Goal: Information Seeking & Learning: Learn about a topic

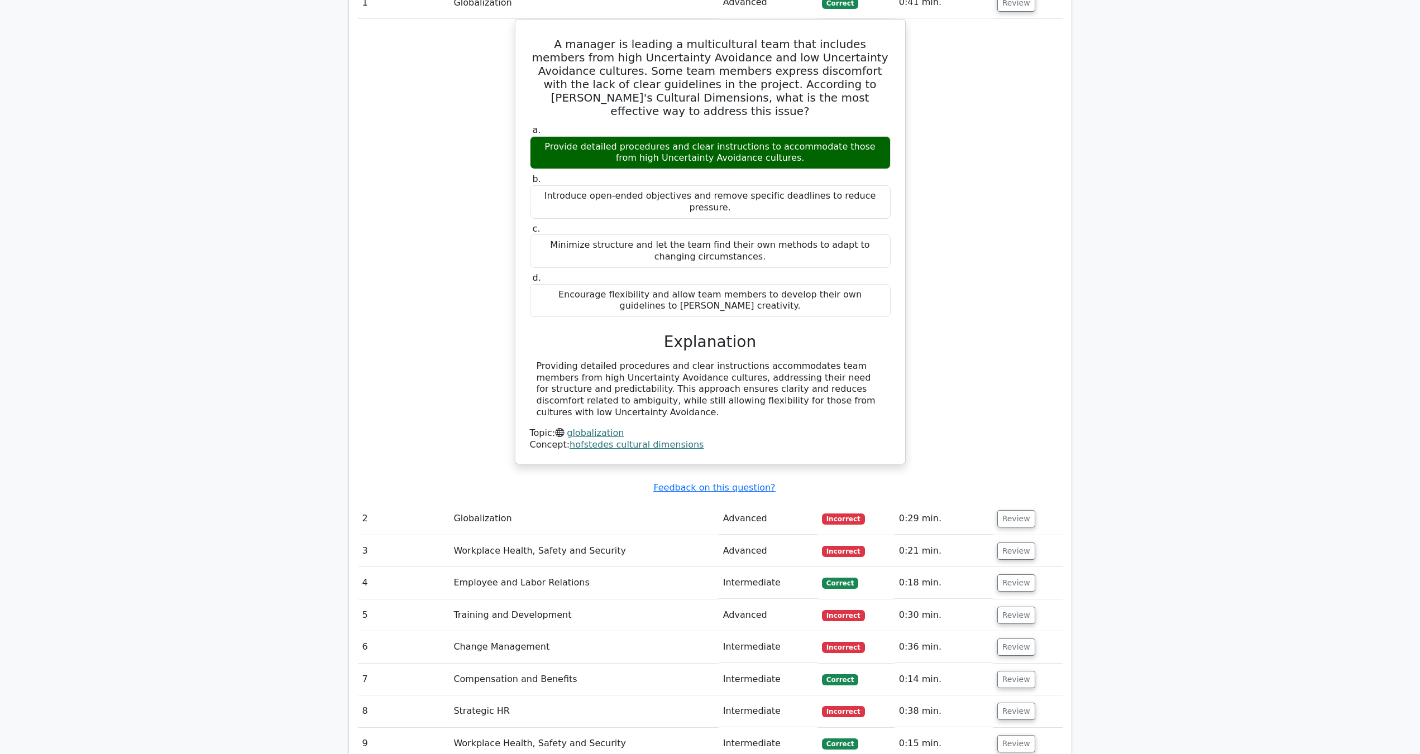
scroll to position [934, 0]
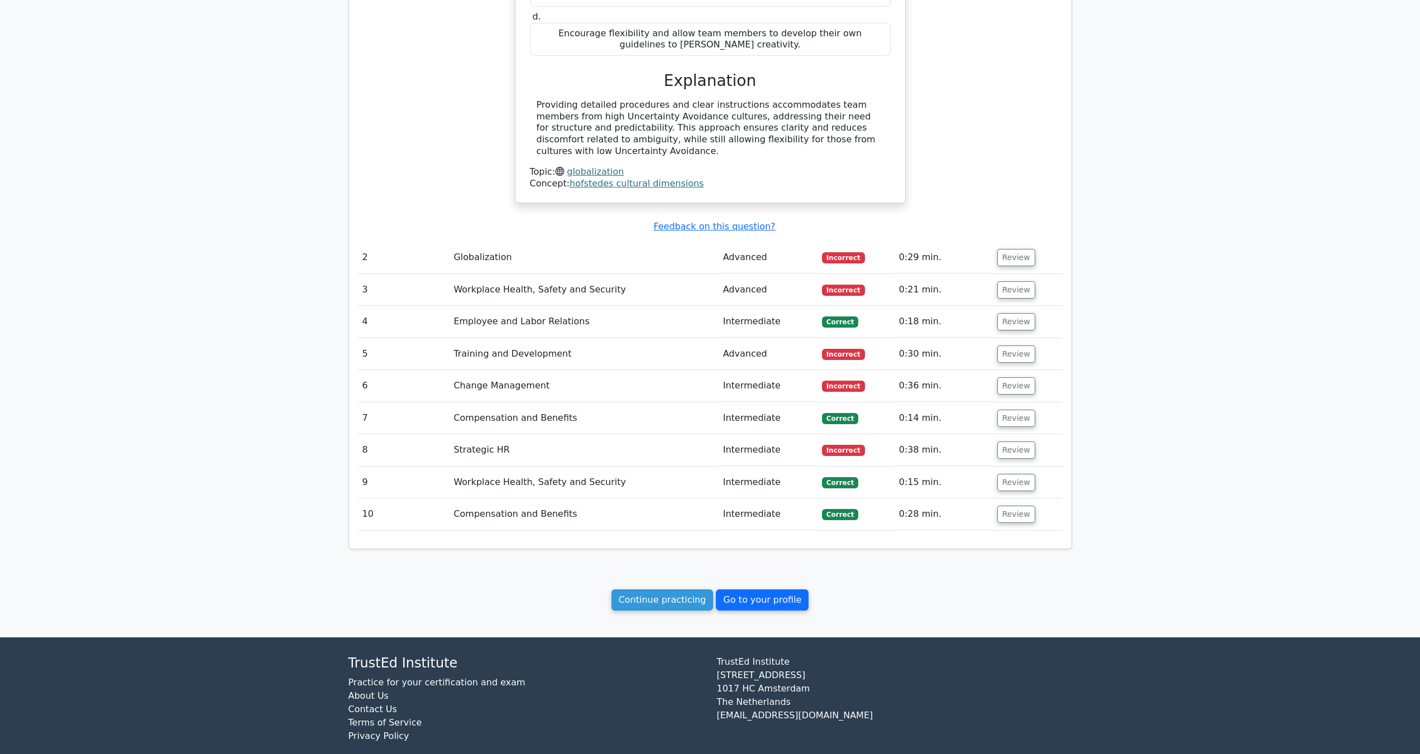
click at [730, 590] on link "Go to your profile" at bounding box center [762, 600] width 93 height 21
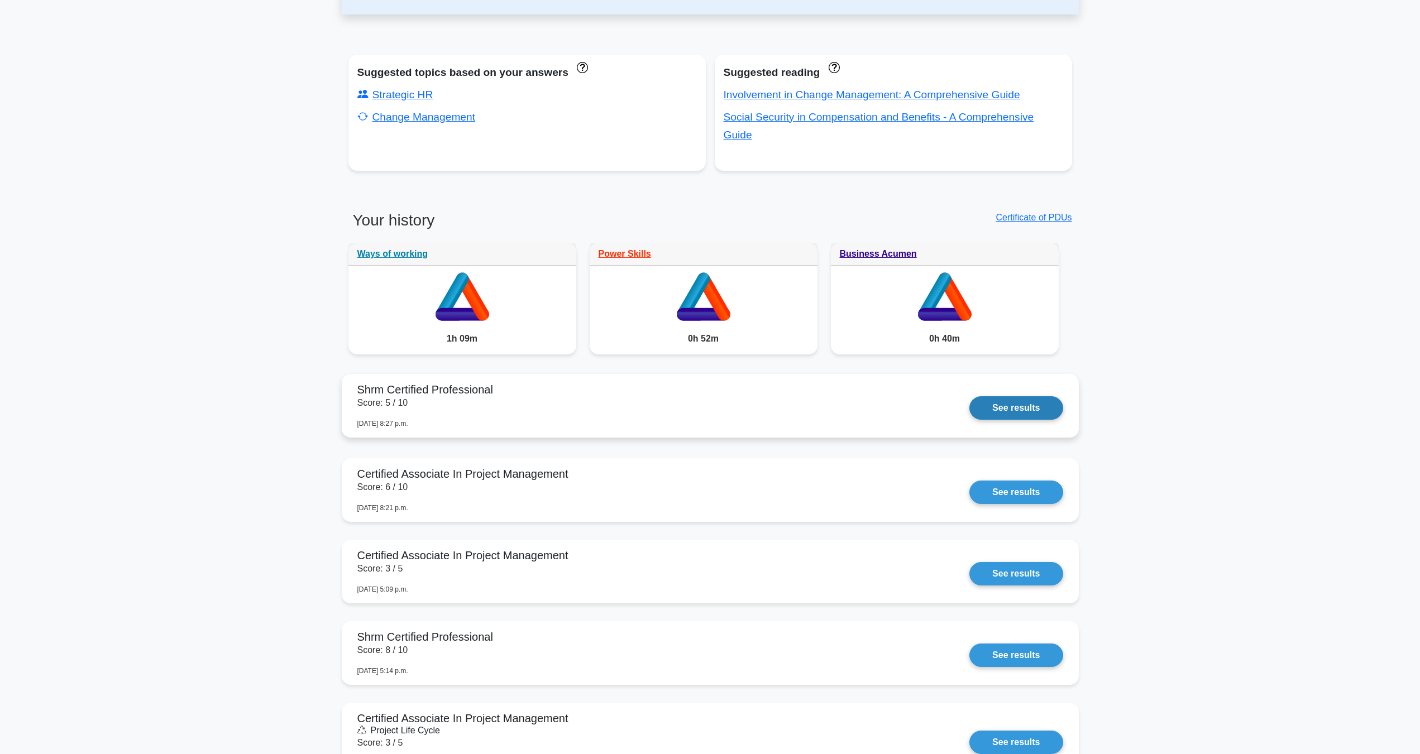
scroll to position [240, 0]
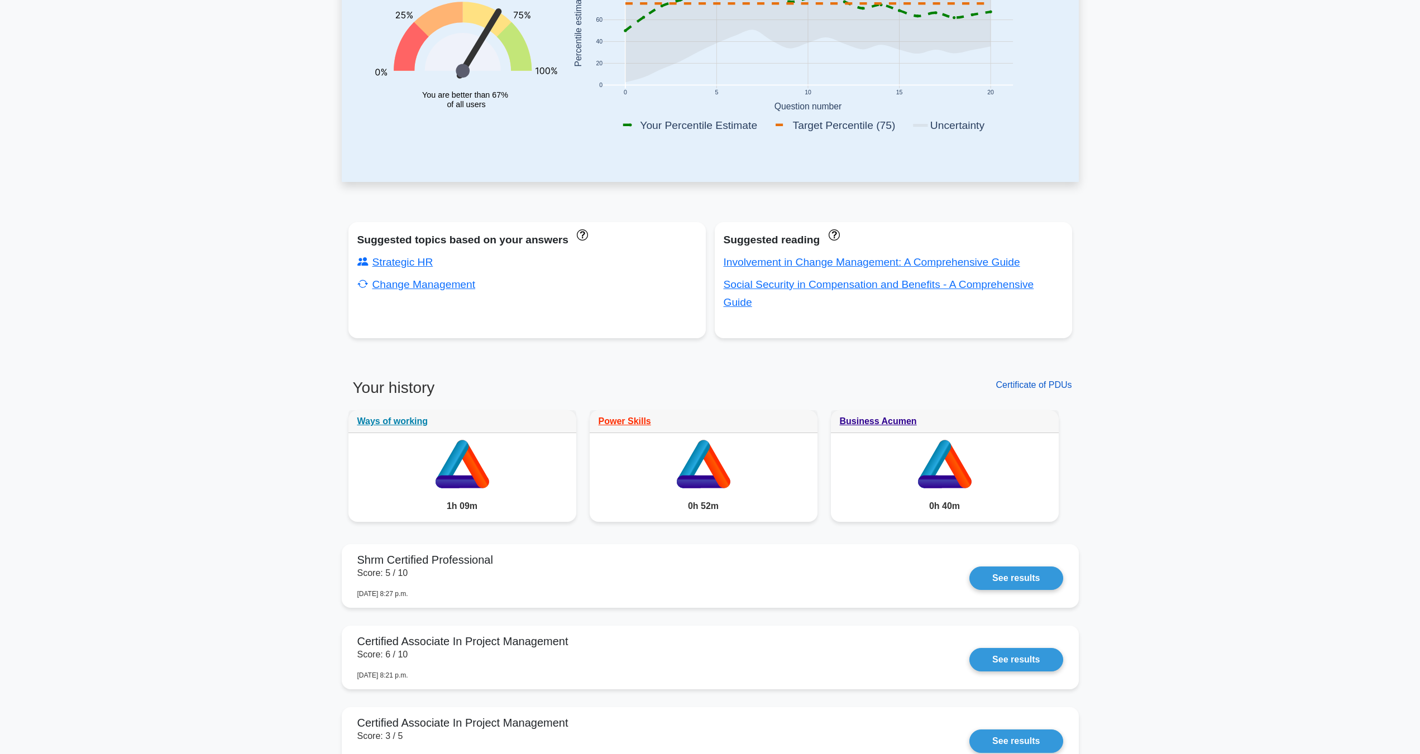
click at [1032, 386] on link "Certificate of PDUs" at bounding box center [1034, 384] width 76 height 9
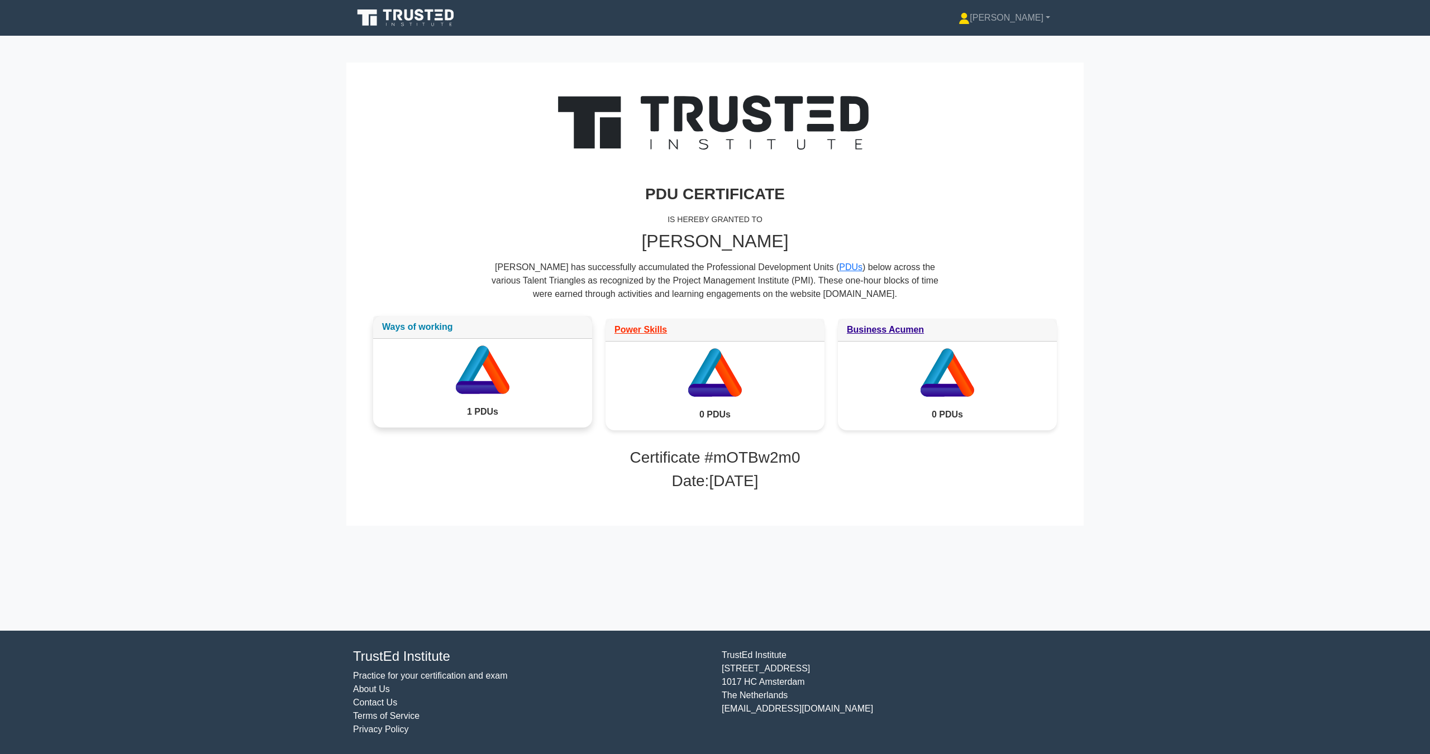
click at [441, 327] on link "Ways of working" at bounding box center [417, 326] width 71 height 9
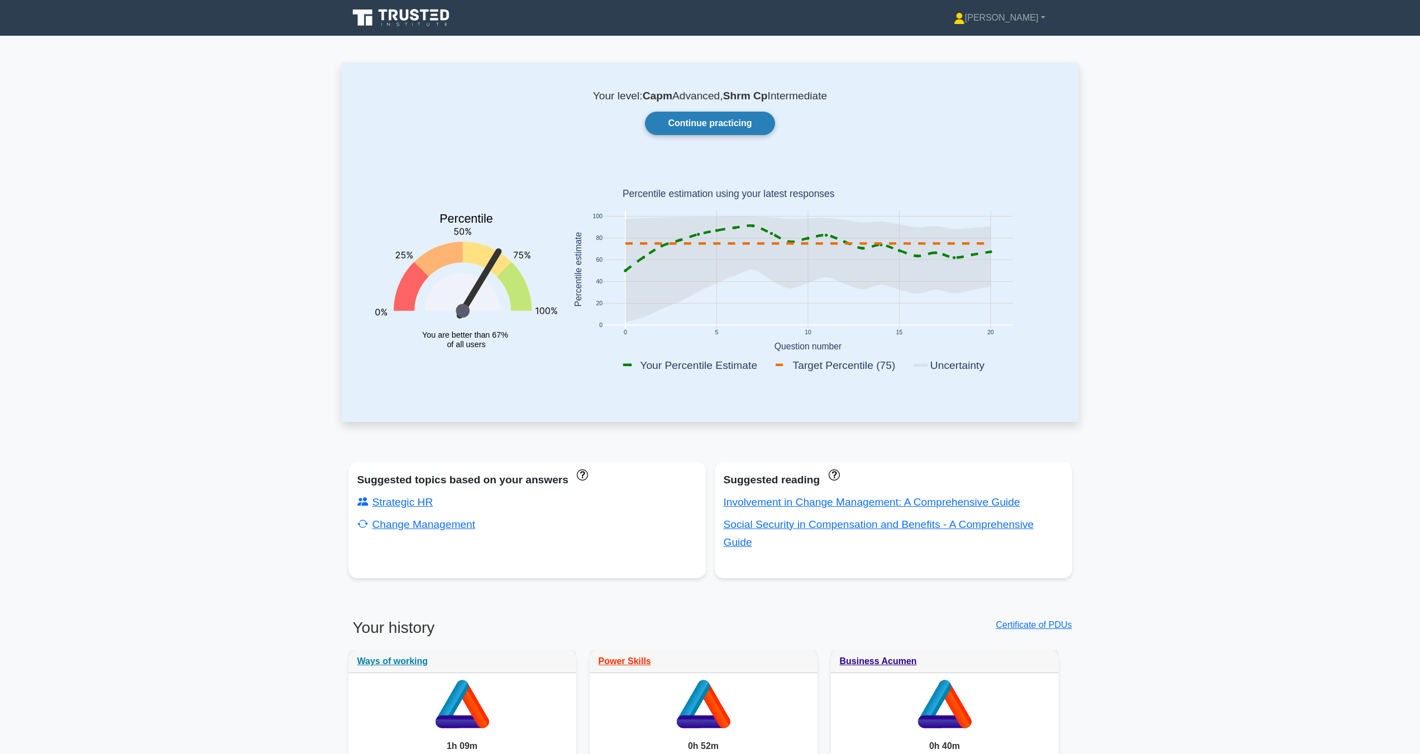
click at [767, 130] on link "Continue practicing" at bounding box center [710, 123] width 130 height 23
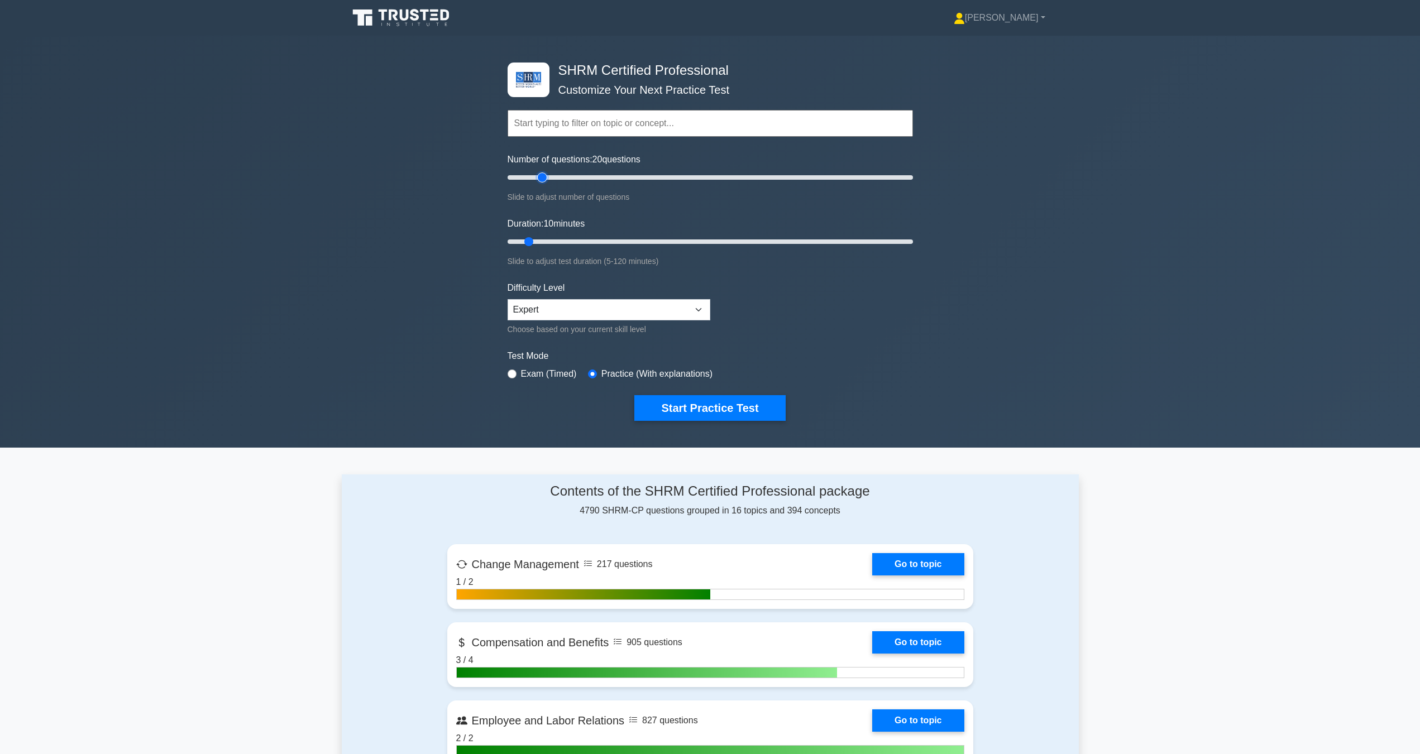
drag, startPoint x: 522, startPoint y: 178, endPoint x: 542, endPoint y: 183, distance: 20.6
type input "20"
click at [542, 183] on input "Number of questions: 20 questions" at bounding box center [710, 177] width 405 height 13
click at [428, 12] on icon at bounding box center [424, 14] width 9 height 11
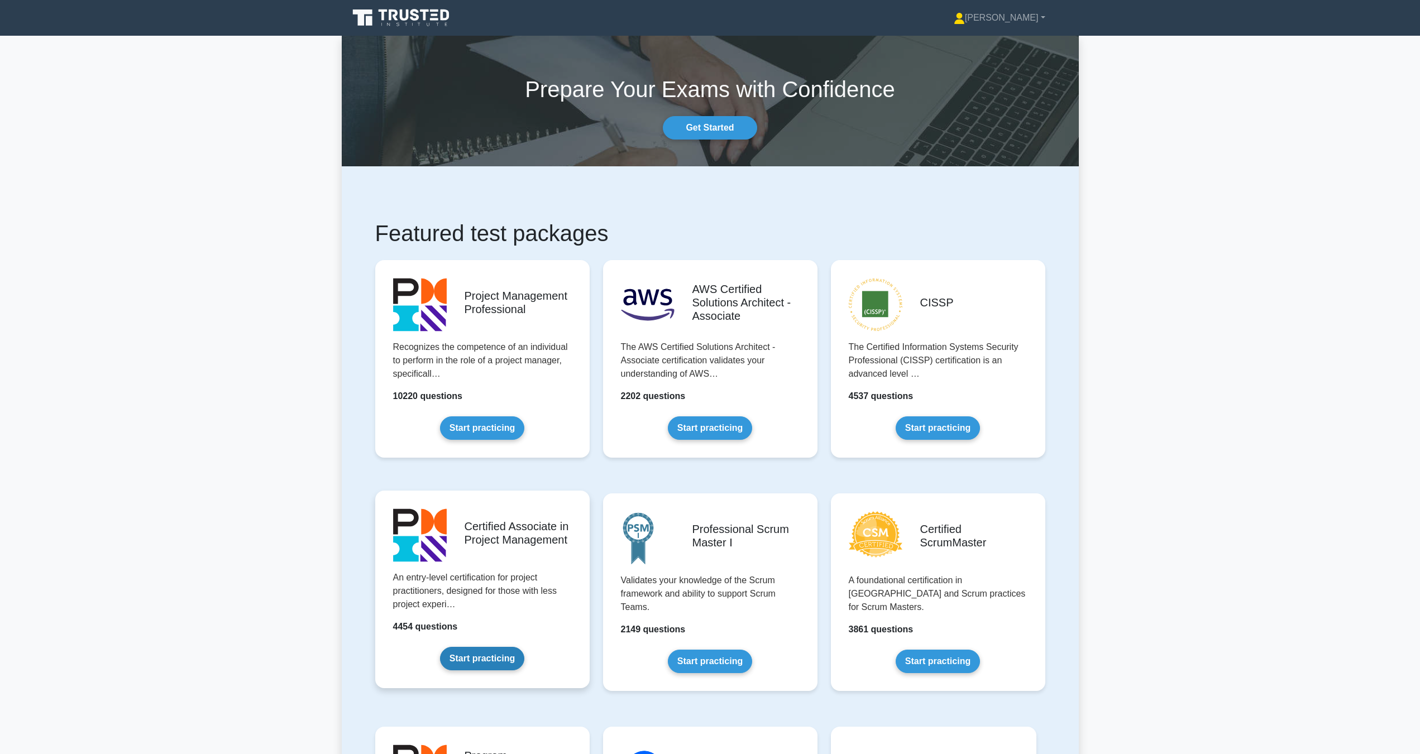
click at [475, 658] on link "Start practicing" at bounding box center [482, 658] width 84 height 23
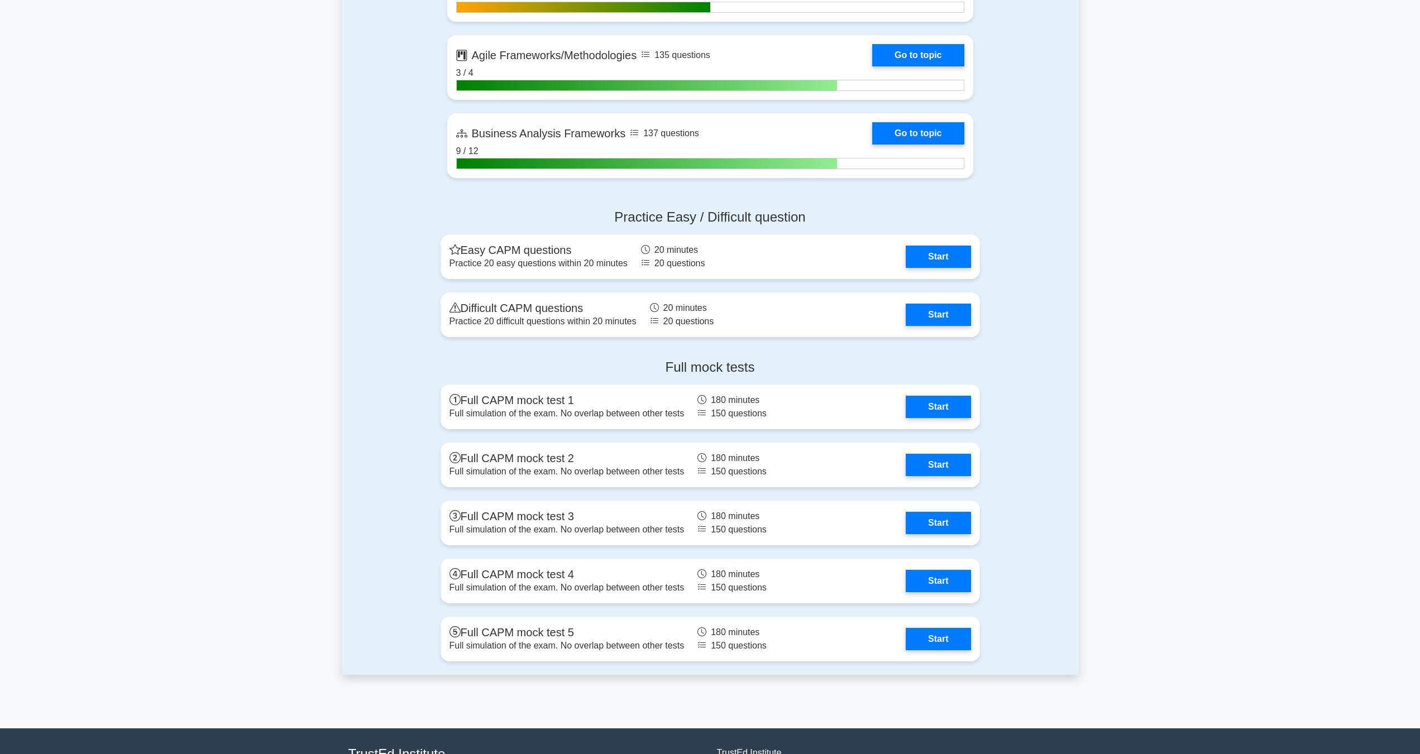
scroll to position [3111, 0]
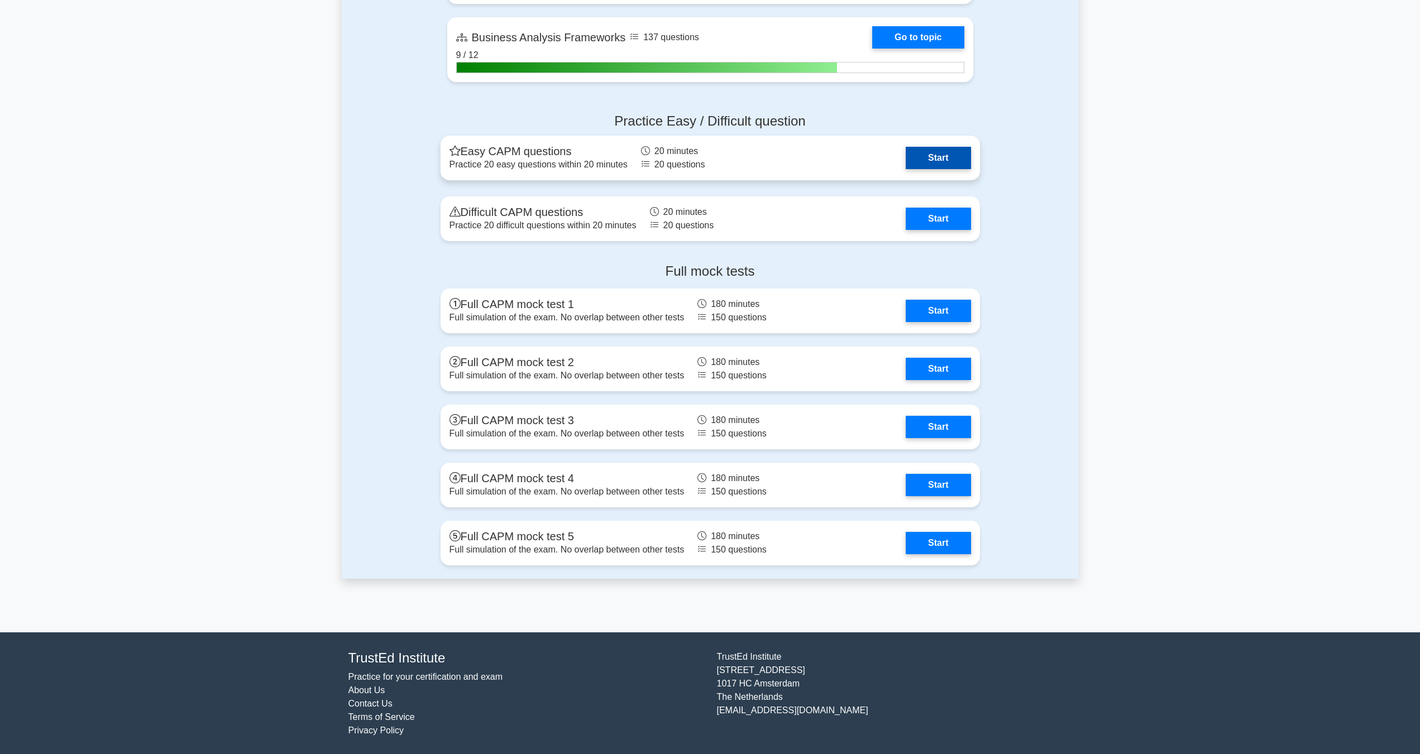
click at [923, 159] on link "Start" at bounding box center [938, 158] width 65 height 22
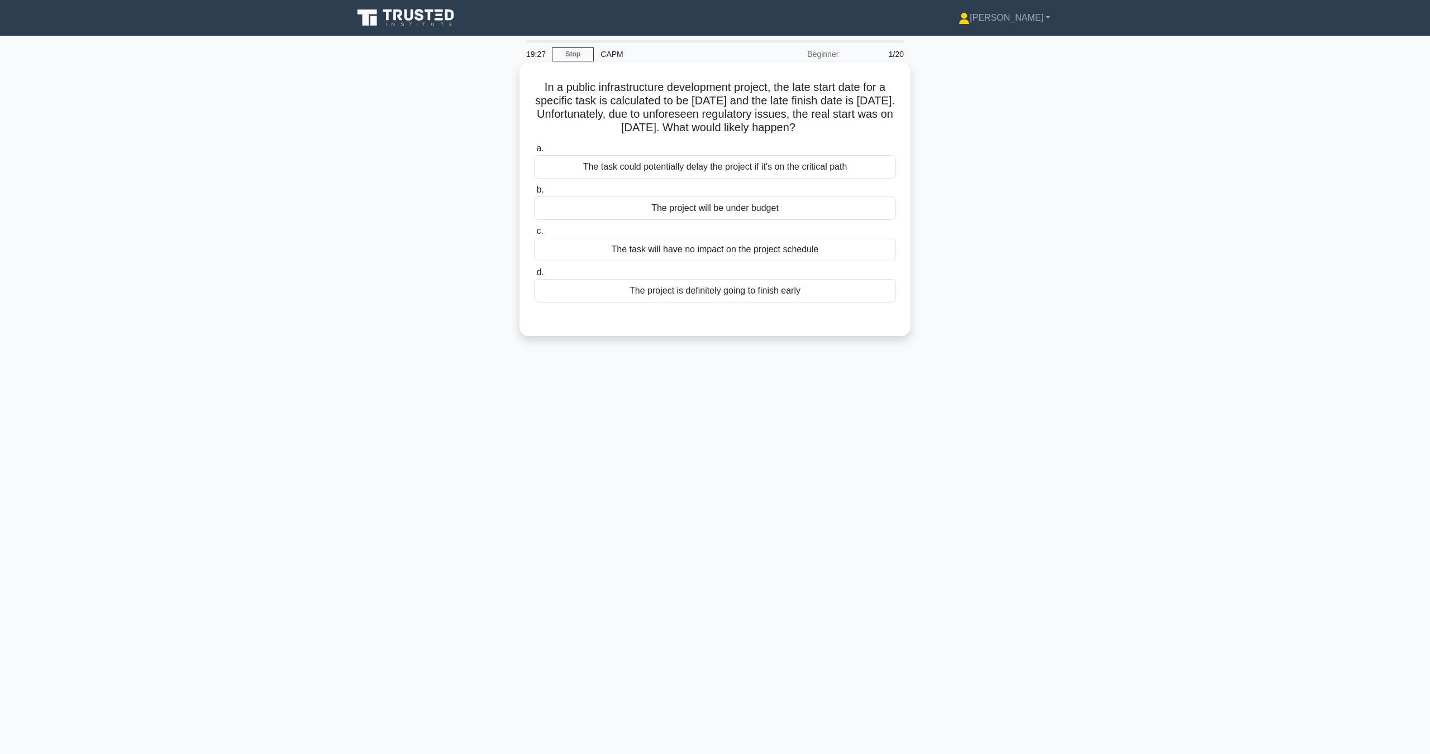
click at [677, 169] on div "The task could potentially delay the project if it's on the critical path" at bounding box center [715, 166] width 362 height 23
click at [534, 152] on input "a. The task could potentially delay the project if it's on the critical path" at bounding box center [534, 148] width 0 height 7
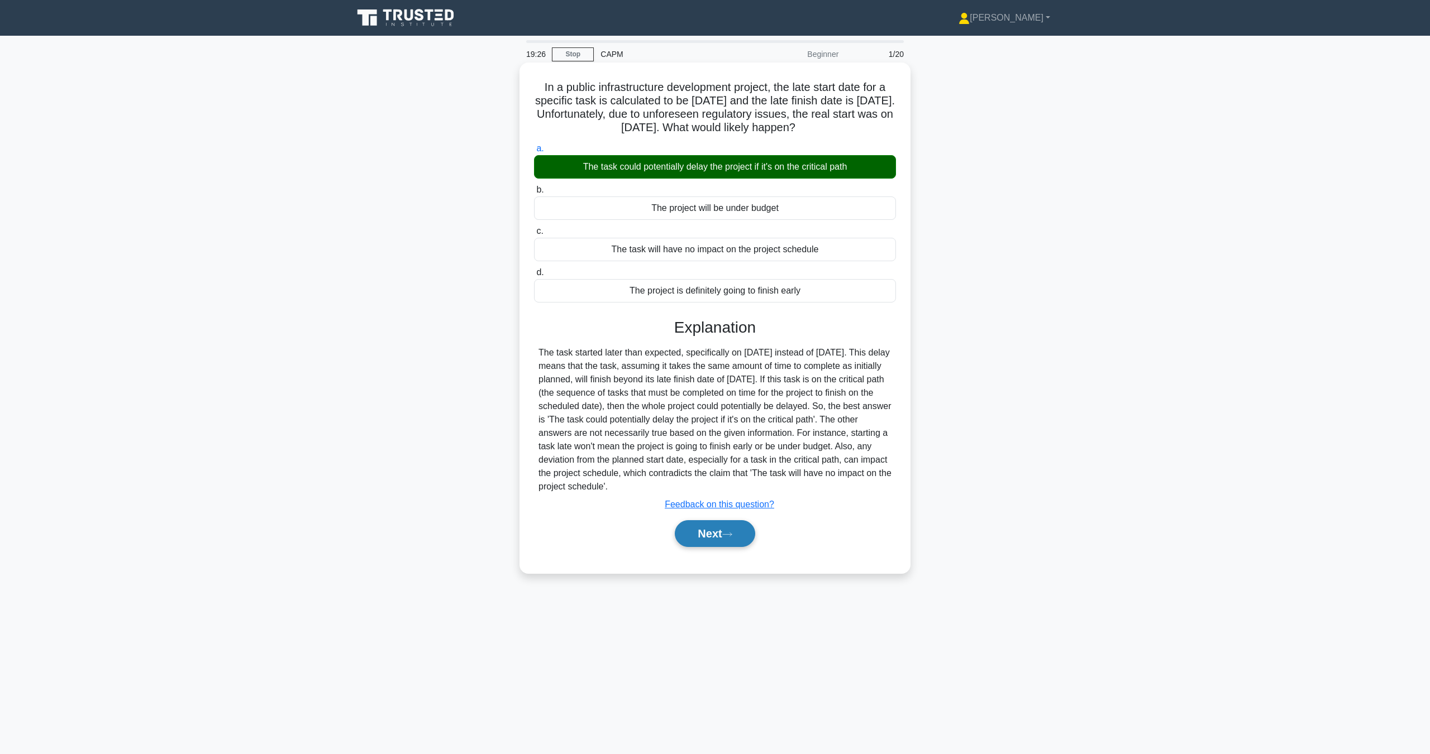
click at [716, 541] on button "Next" at bounding box center [715, 533] width 80 height 27
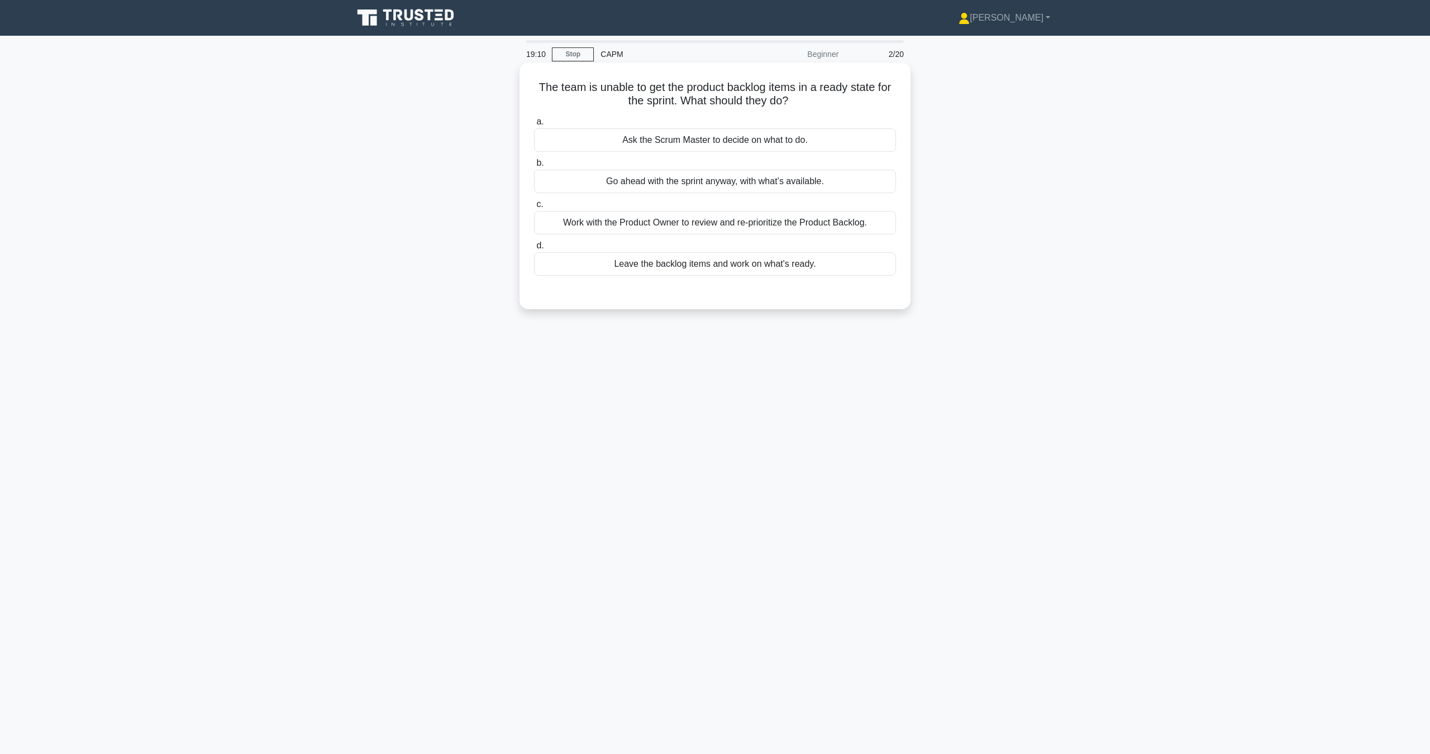
click at [796, 231] on div "Work with the Product Owner to review and re-prioritize the Product Backlog." at bounding box center [715, 222] width 362 height 23
click at [534, 208] on input "c. Work with the Product Owner to review and re-prioritize the Product Backlog." at bounding box center [534, 204] width 0 height 7
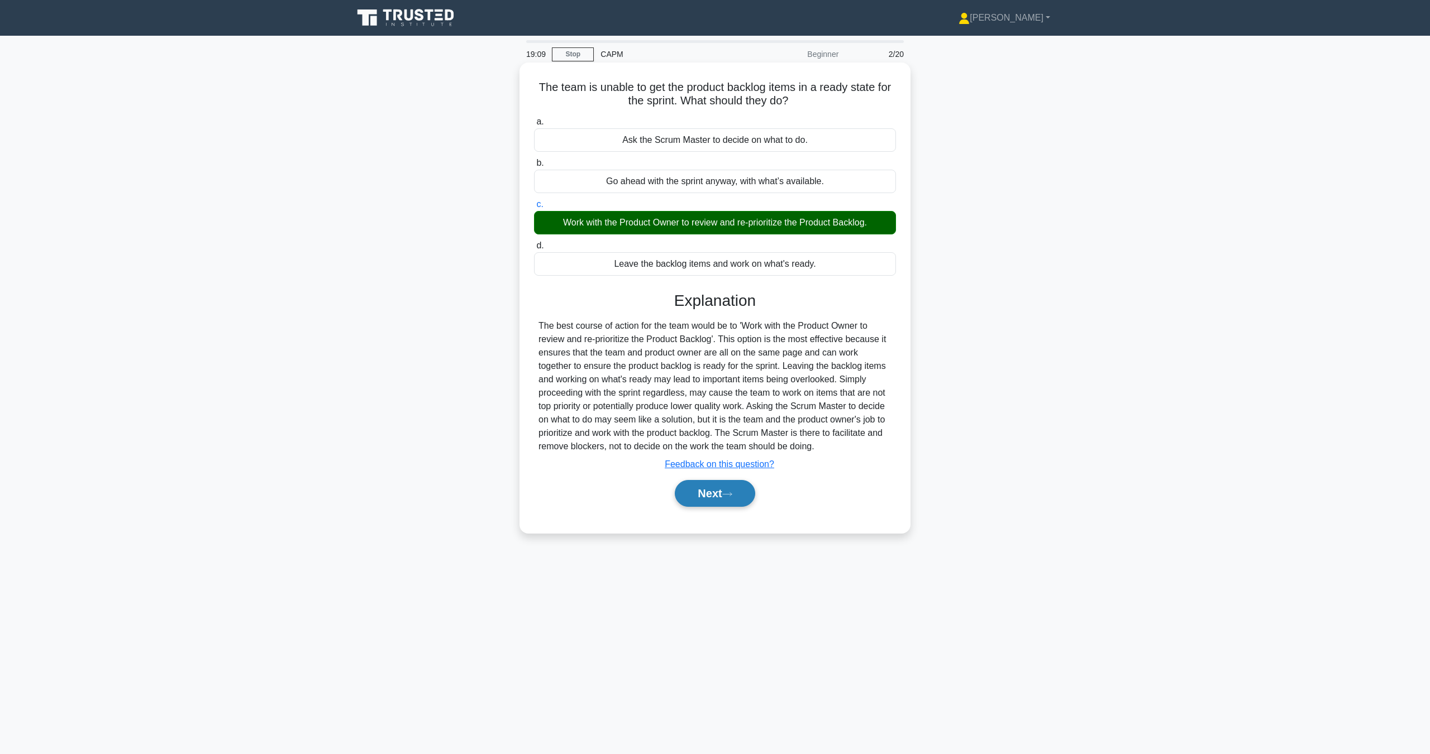
click at [744, 491] on button "Next" at bounding box center [715, 493] width 80 height 27
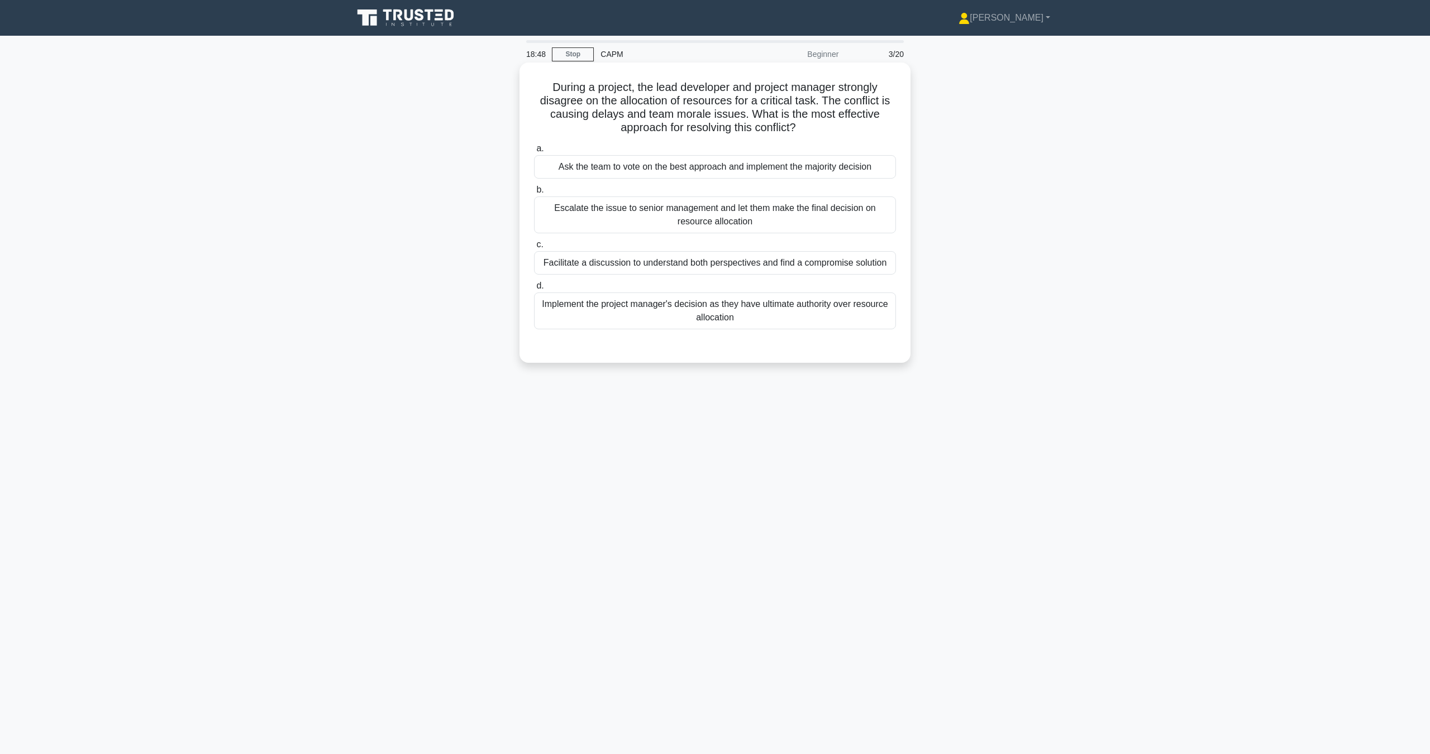
click at [742, 256] on div "Facilitate a discussion to understand both perspectives and find a compromise s…" at bounding box center [715, 262] width 362 height 23
click at [534, 248] on input "c. Facilitate a discussion to understand both perspectives and find a compromis…" at bounding box center [534, 244] width 0 height 7
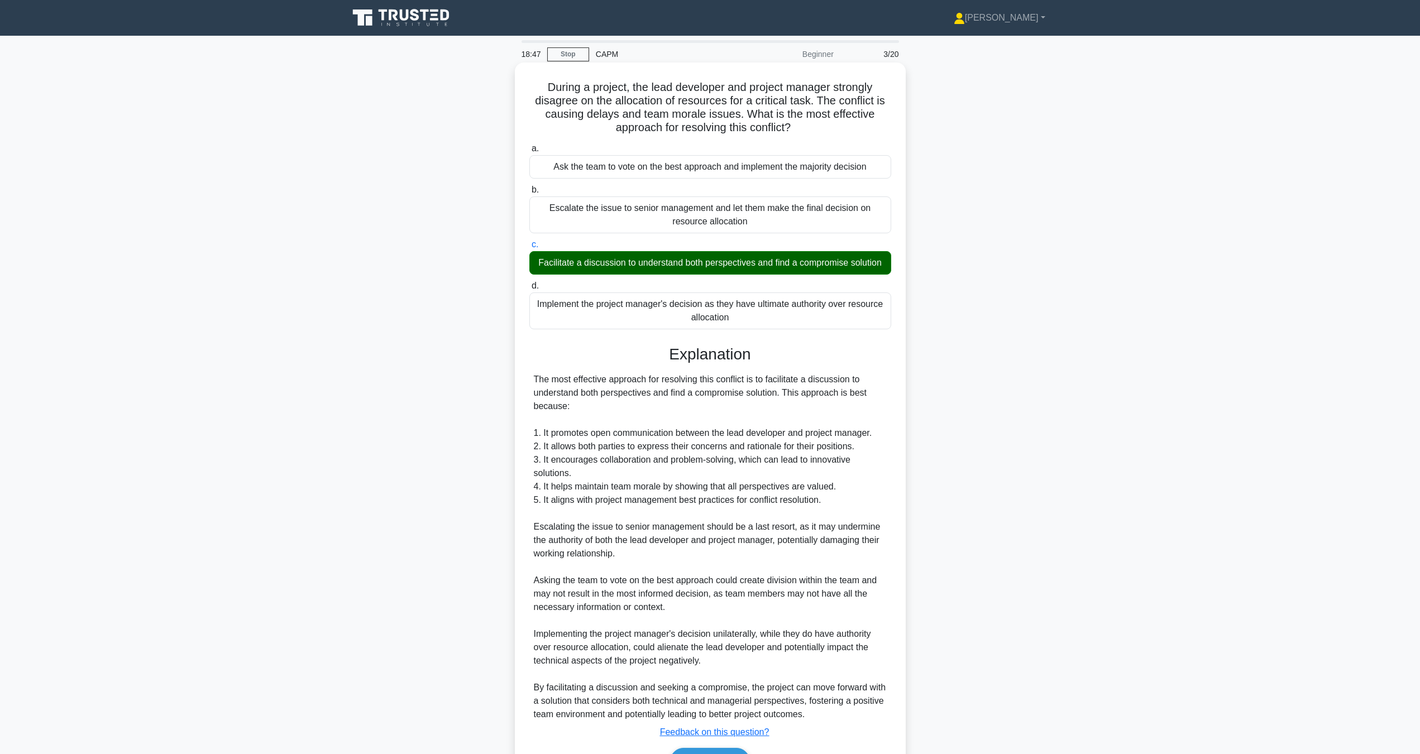
scroll to position [82, 0]
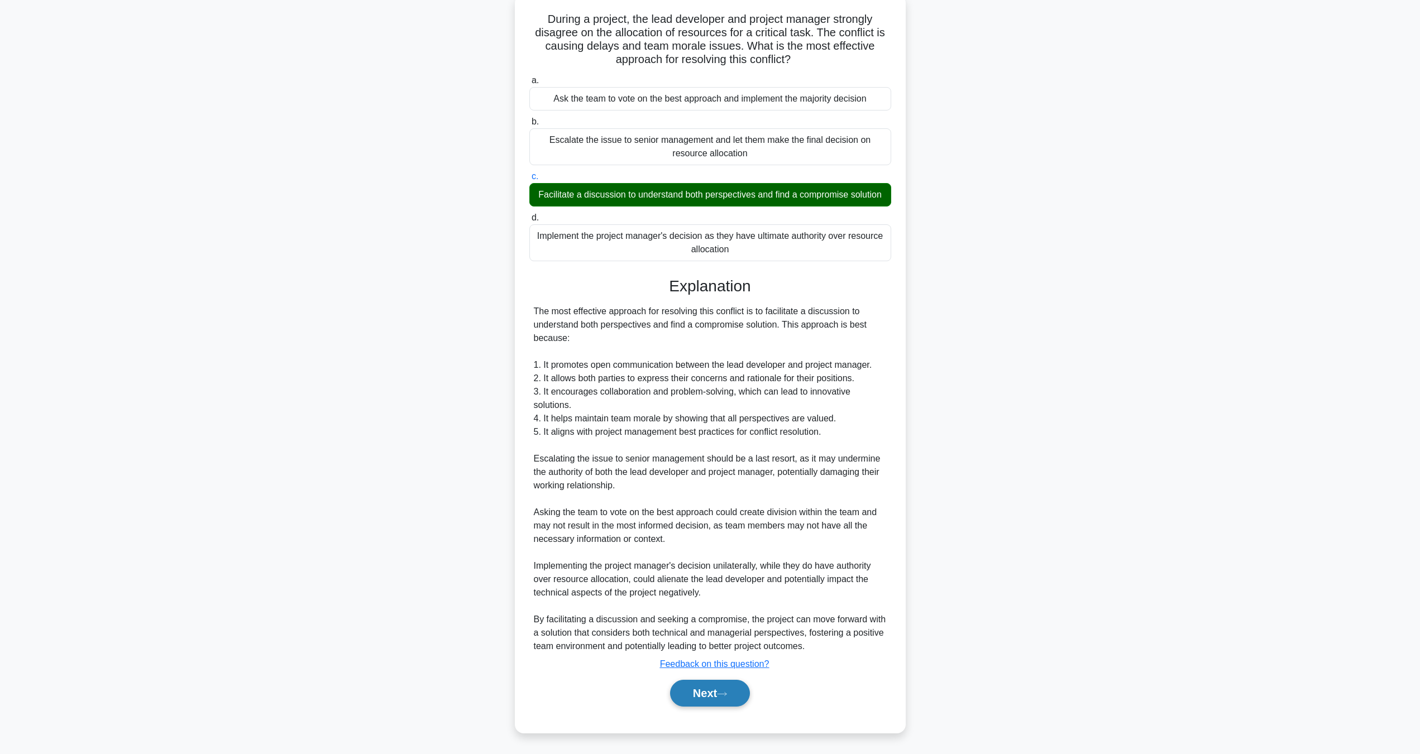
click at [708, 695] on button "Next" at bounding box center [710, 693] width 80 height 27
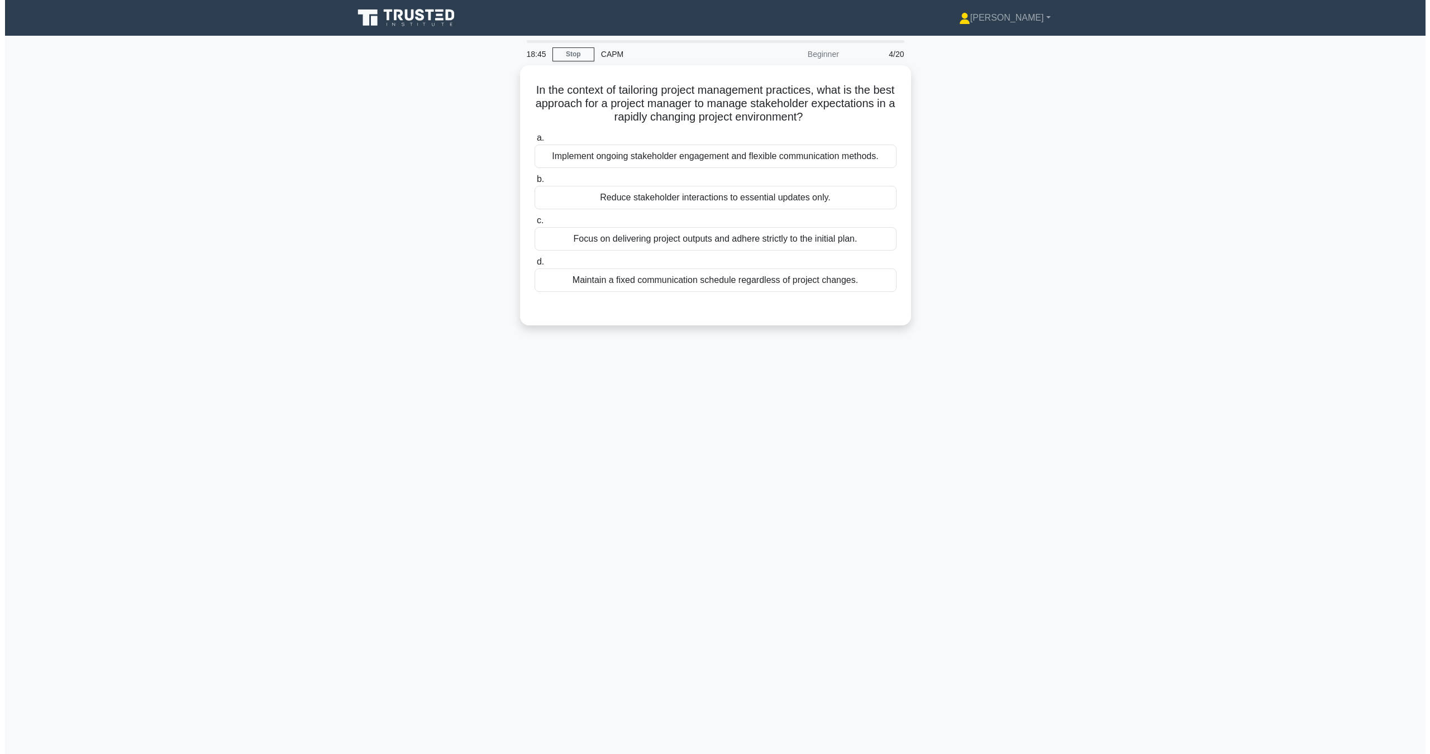
scroll to position [0, 0]
click at [675, 151] on div "Implement ongoing stakeholder engagement and flexible communication methods." at bounding box center [715, 153] width 362 height 23
click at [534, 139] on input "a. Implement ongoing stakeholder engagement and flexible communication methods." at bounding box center [534, 135] width 0 height 7
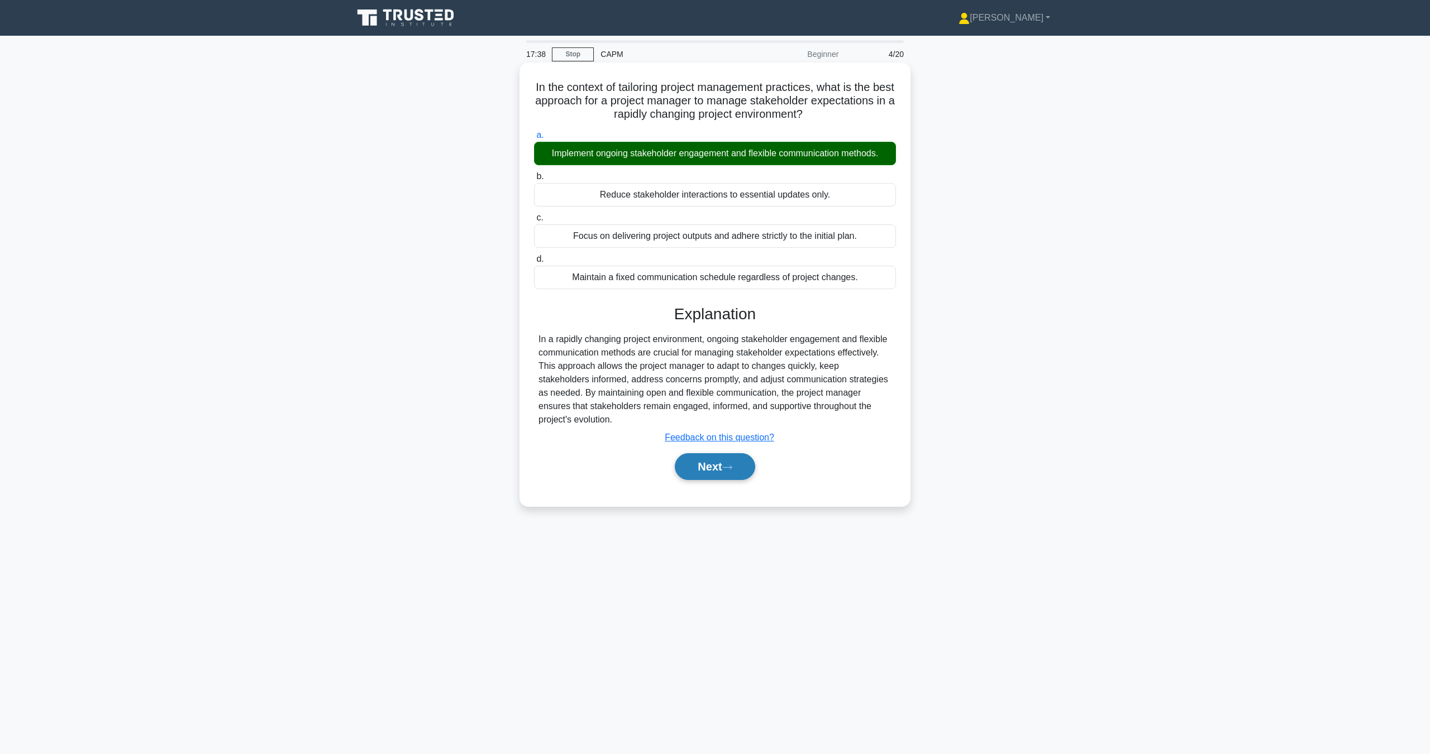
click at [747, 462] on button "Next" at bounding box center [715, 466] width 80 height 27
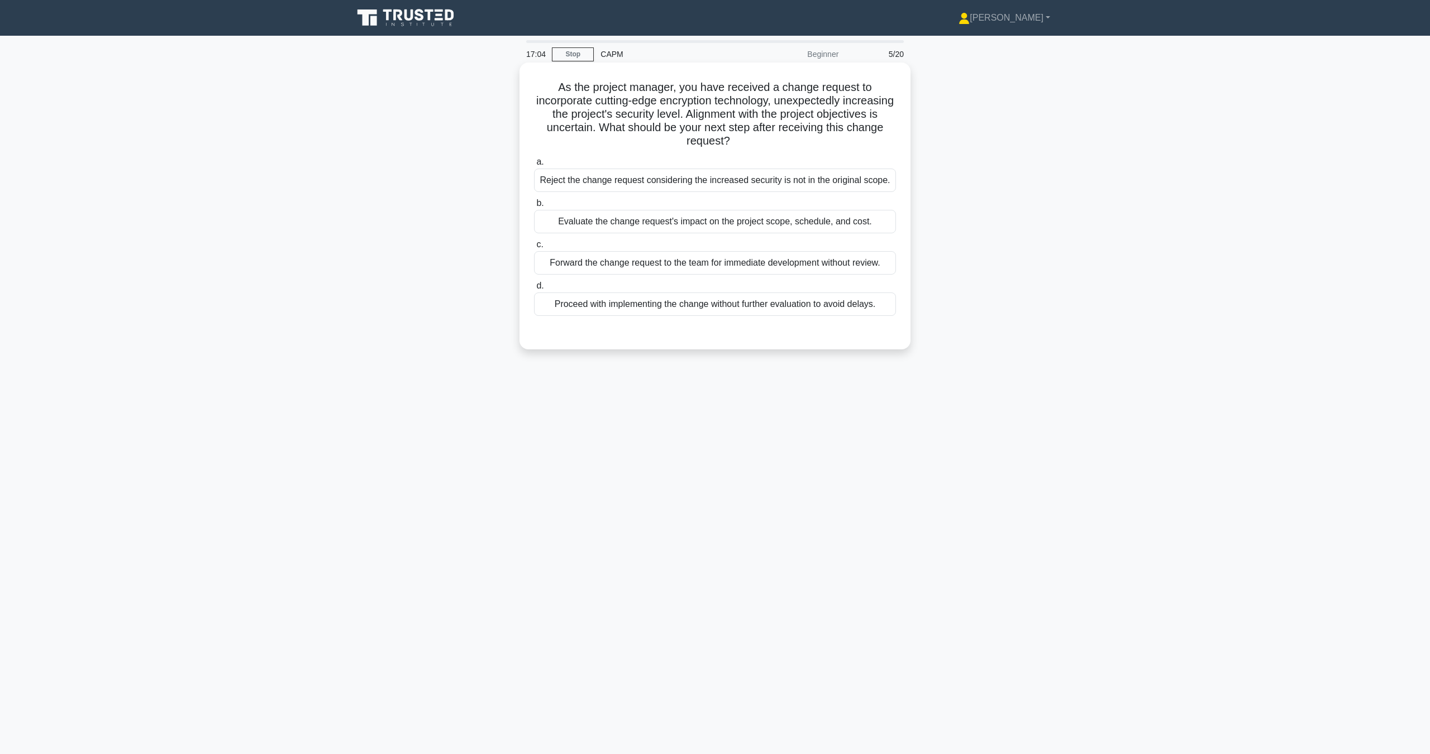
click at [658, 227] on div "Evaluate the change request's impact on the project scope, schedule, and cost." at bounding box center [715, 221] width 362 height 23
click at [534, 207] on input "b. Evaluate the change request's impact on the project scope, schedule, and cos…" at bounding box center [534, 203] width 0 height 7
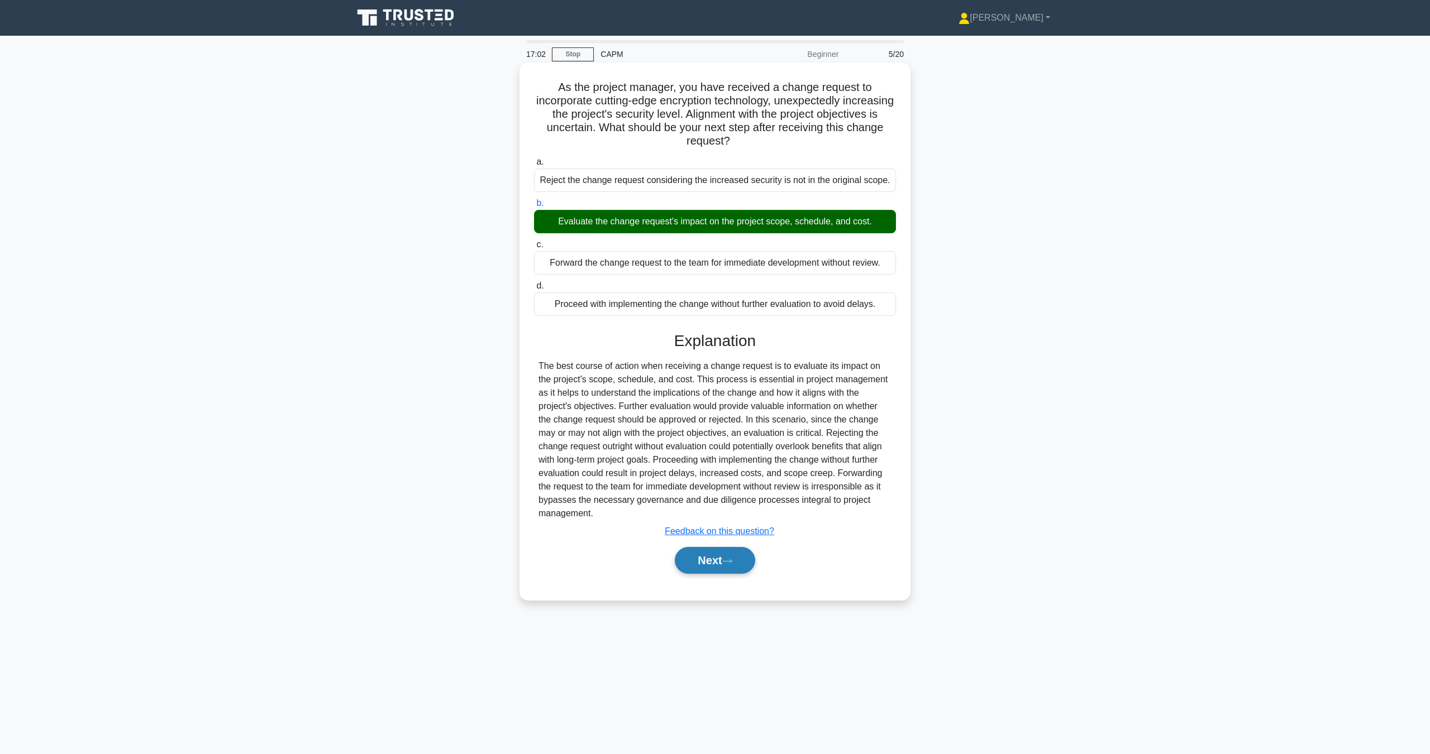
click at [710, 568] on button "Next" at bounding box center [715, 560] width 80 height 27
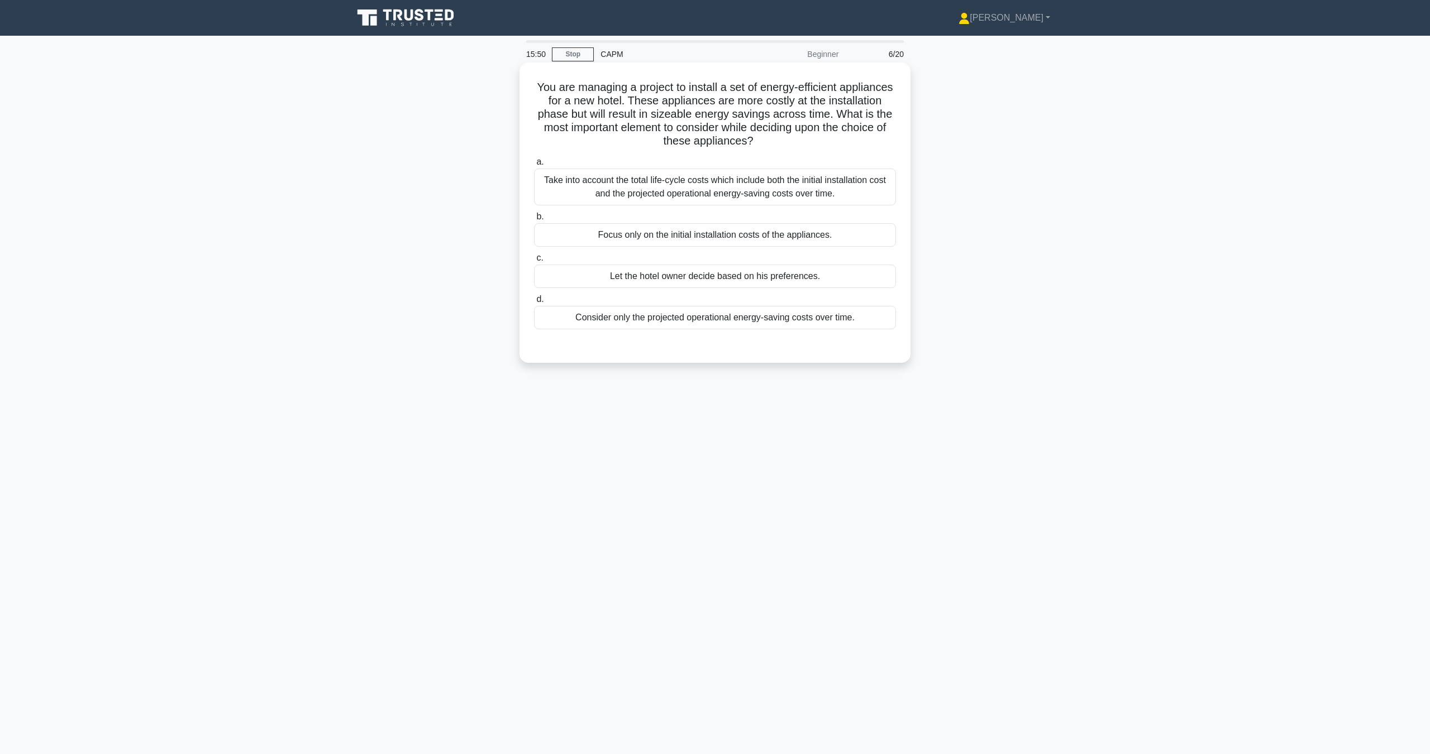
click at [690, 185] on div "Take into account the total life-cycle costs which include both the initial ins…" at bounding box center [715, 187] width 362 height 37
click at [534, 166] on input "a. Take into account the total life-cycle costs which include both the initial …" at bounding box center [534, 162] width 0 height 7
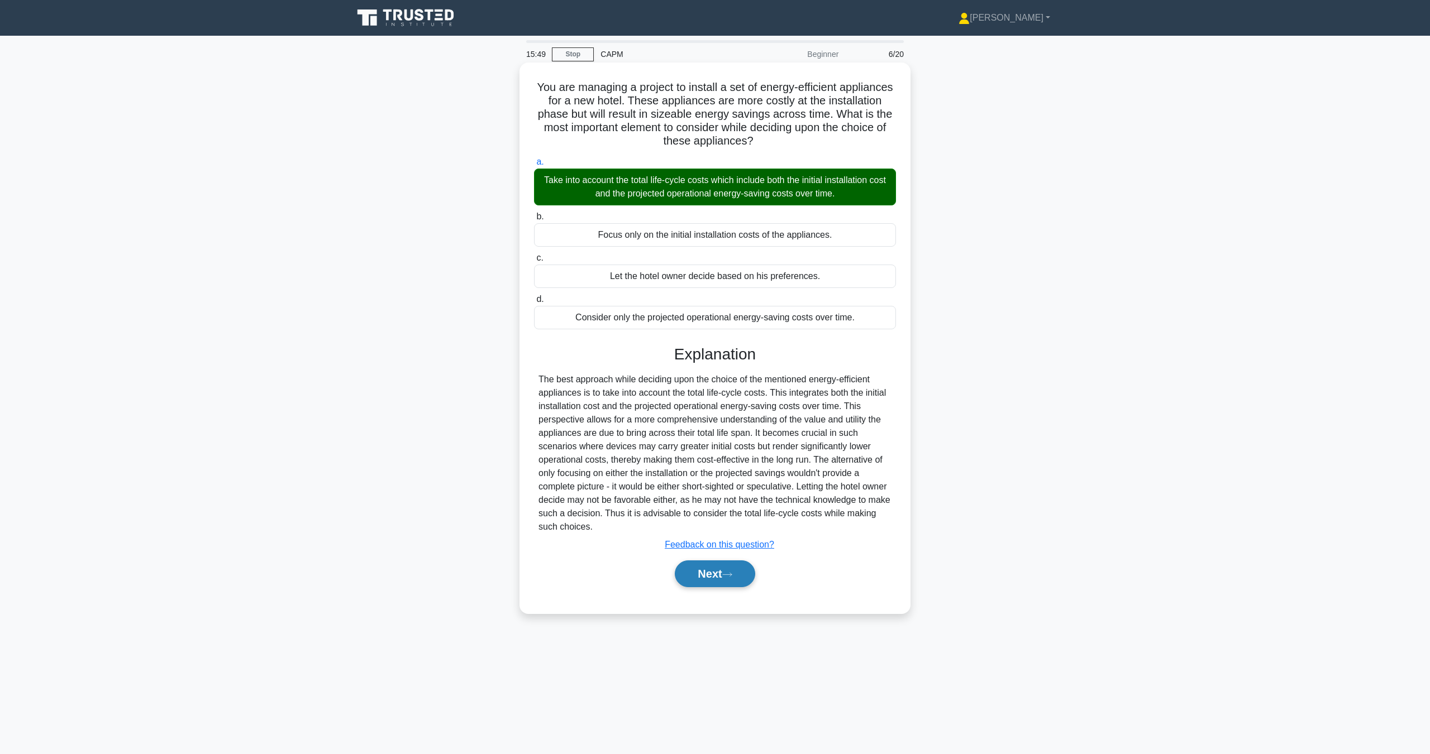
click at [721, 576] on button "Next" at bounding box center [715, 574] width 80 height 27
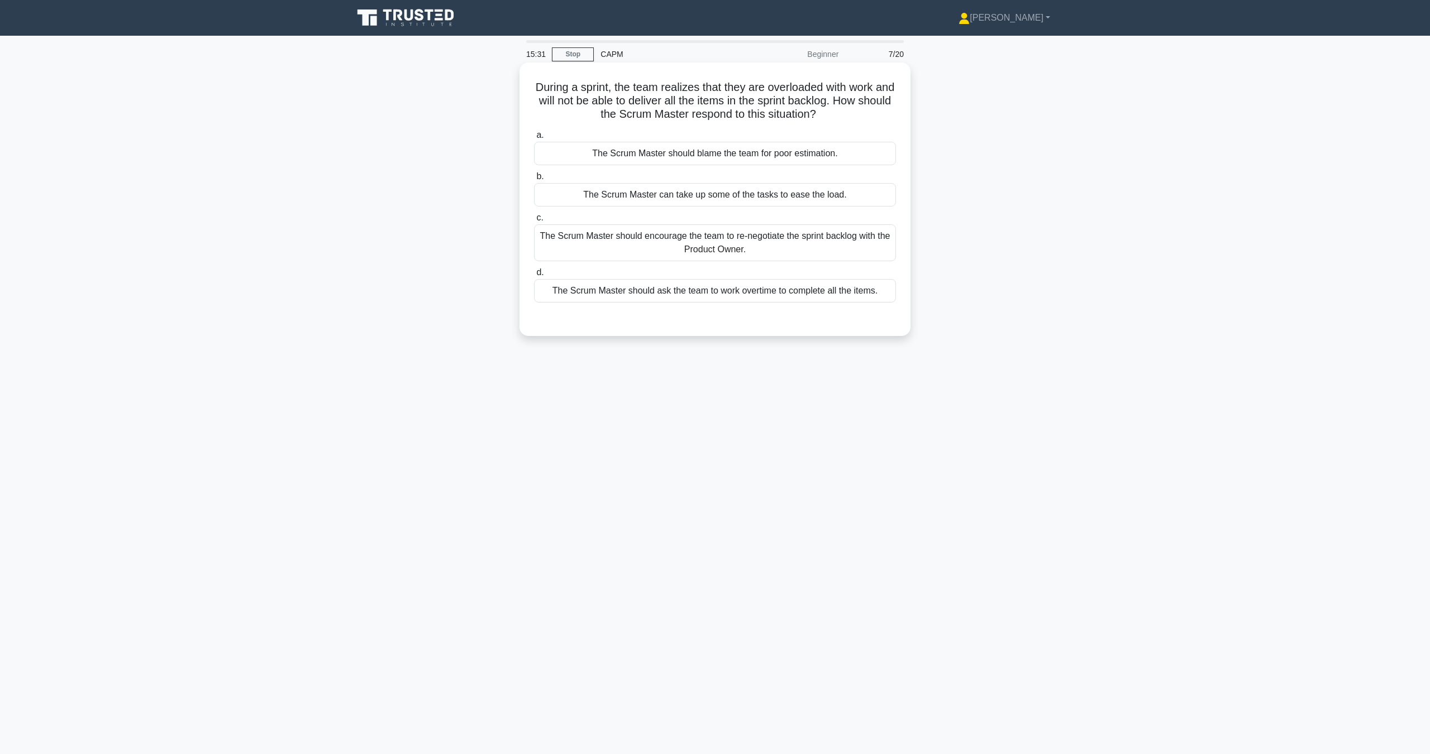
click at [780, 245] on div "The Scrum Master should encourage the team to re-negotiate the sprint backlog w…" at bounding box center [715, 242] width 362 height 37
click at [534, 222] on input "c. The Scrum Master should encourage the team to re-negotiate the sprint backlo…" at bounding box center [534, 217] width 0 height 7
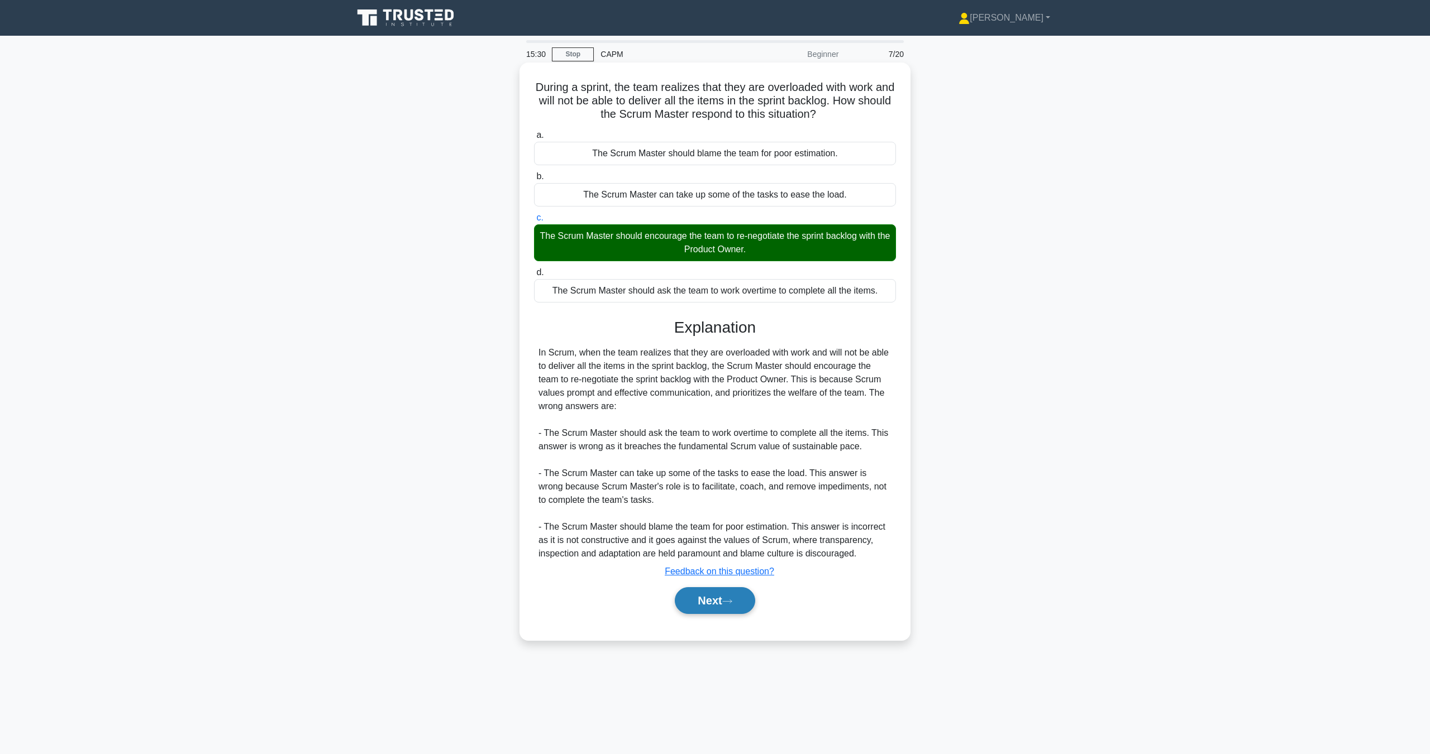
click at [732, 604] on icon at bounding box center [727, 602] width 10 height 6
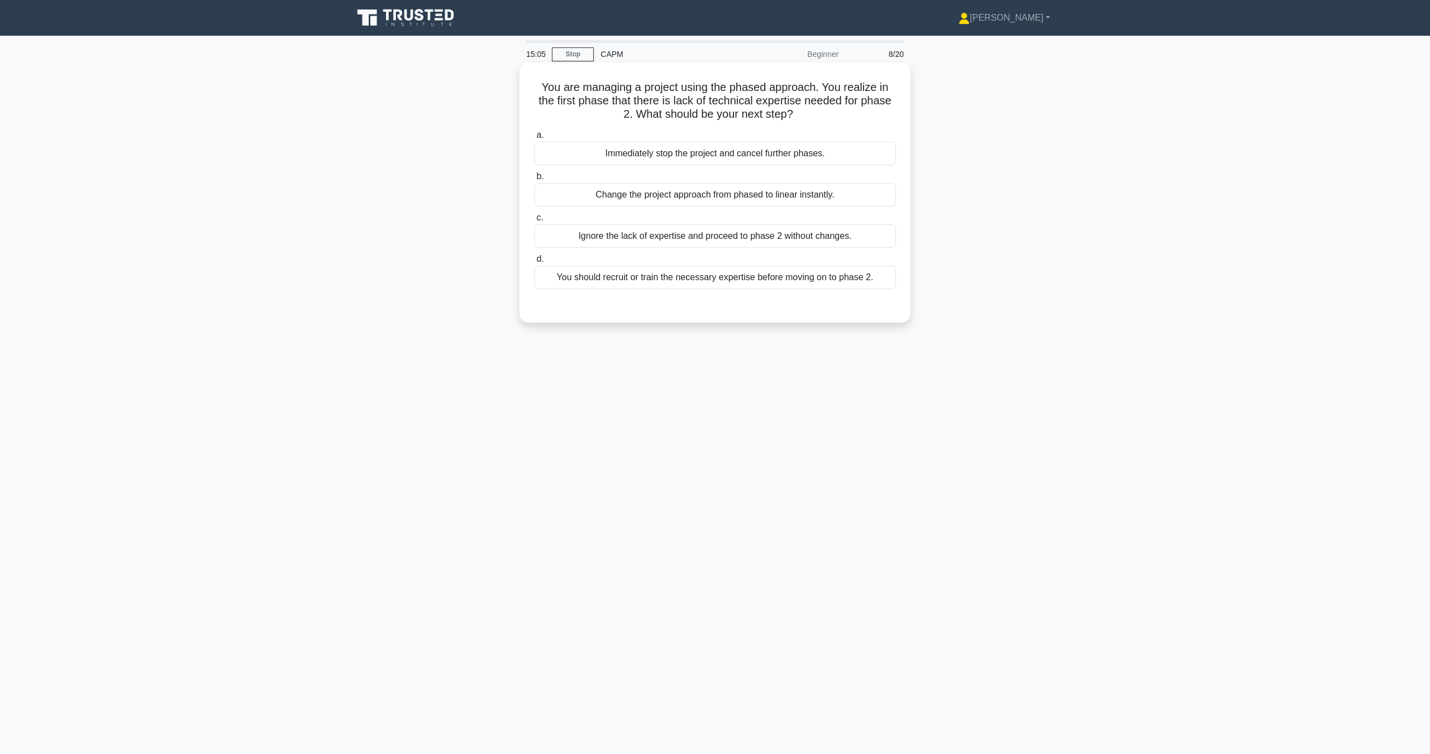
click at [671, 284] on div "You should recruit or train the necessary expertise before moving on to phase 2." at bounding box center [715, 277] width 362 height 23
click at [534, 263] on input "d. You should recruit or train the necessary expertise before moving on to phas…" at bounding box center [534, 259] width 0 height 7
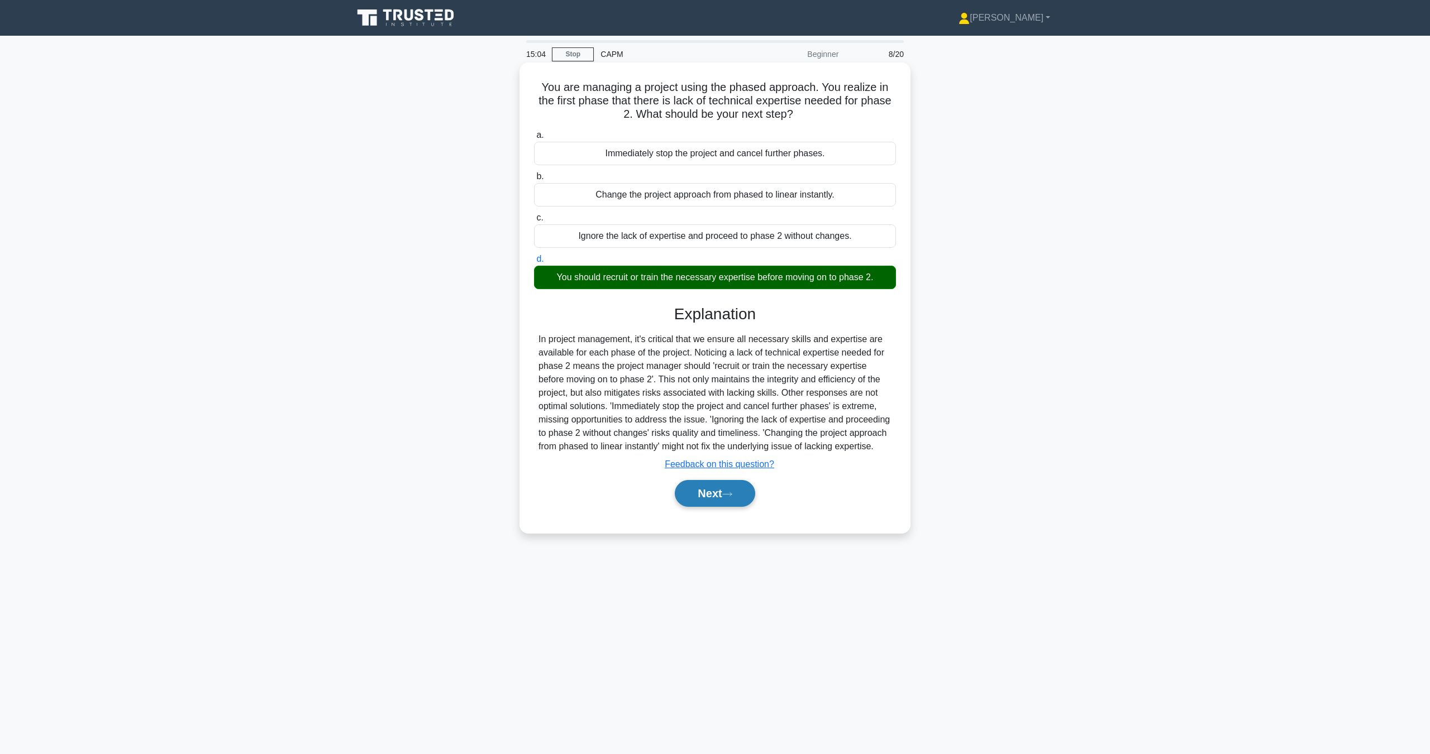
click at [691, 501] on button "Next" at bounding box center [715, 493] width 80 height 27
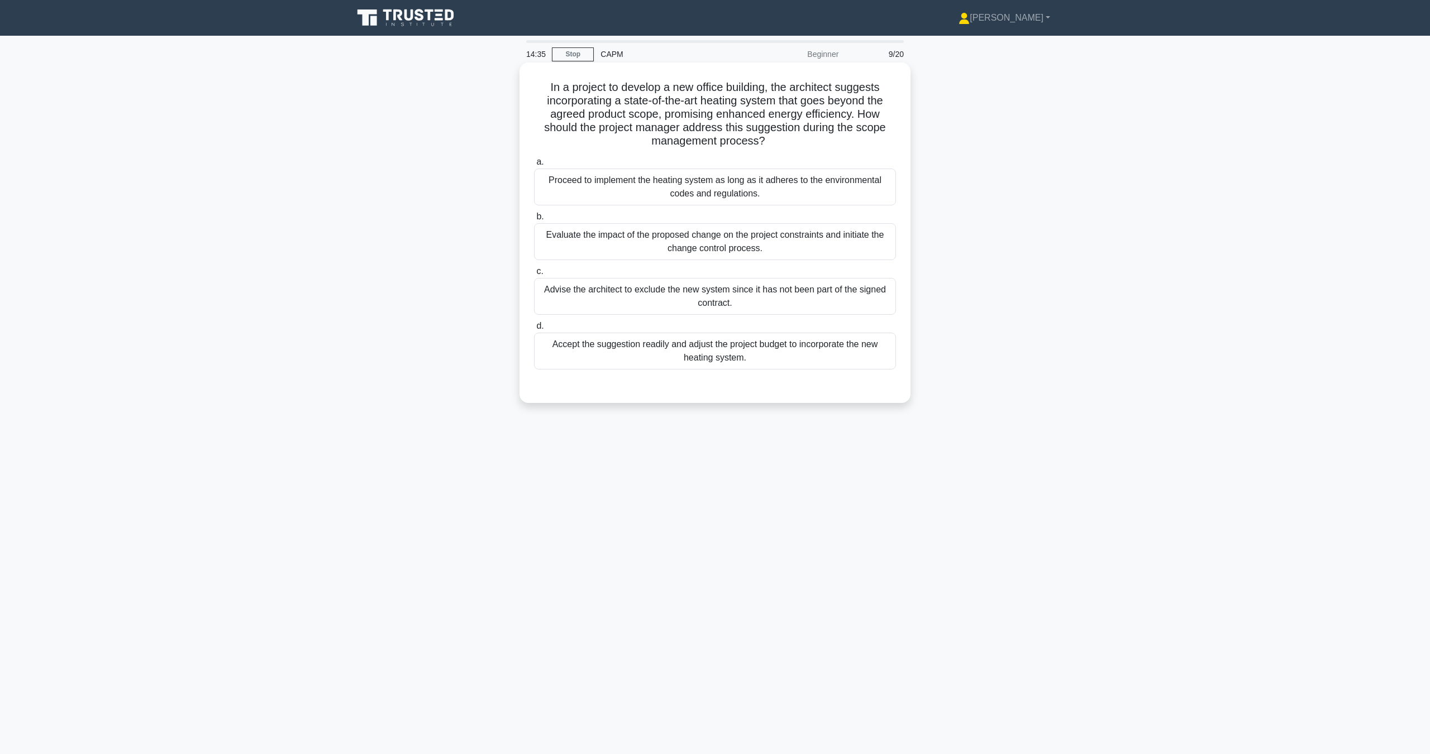
click at [710, 250] on div "Evaluate the impact of the proposed change on the project constraints and initi…" at bounding box center [715, 241] width 362 height 37
click at [534, 221] on input "b. Evaluate the impact of the proposed change on the project constraints and in…" at bounding box center [534, 216] width 0 height 7
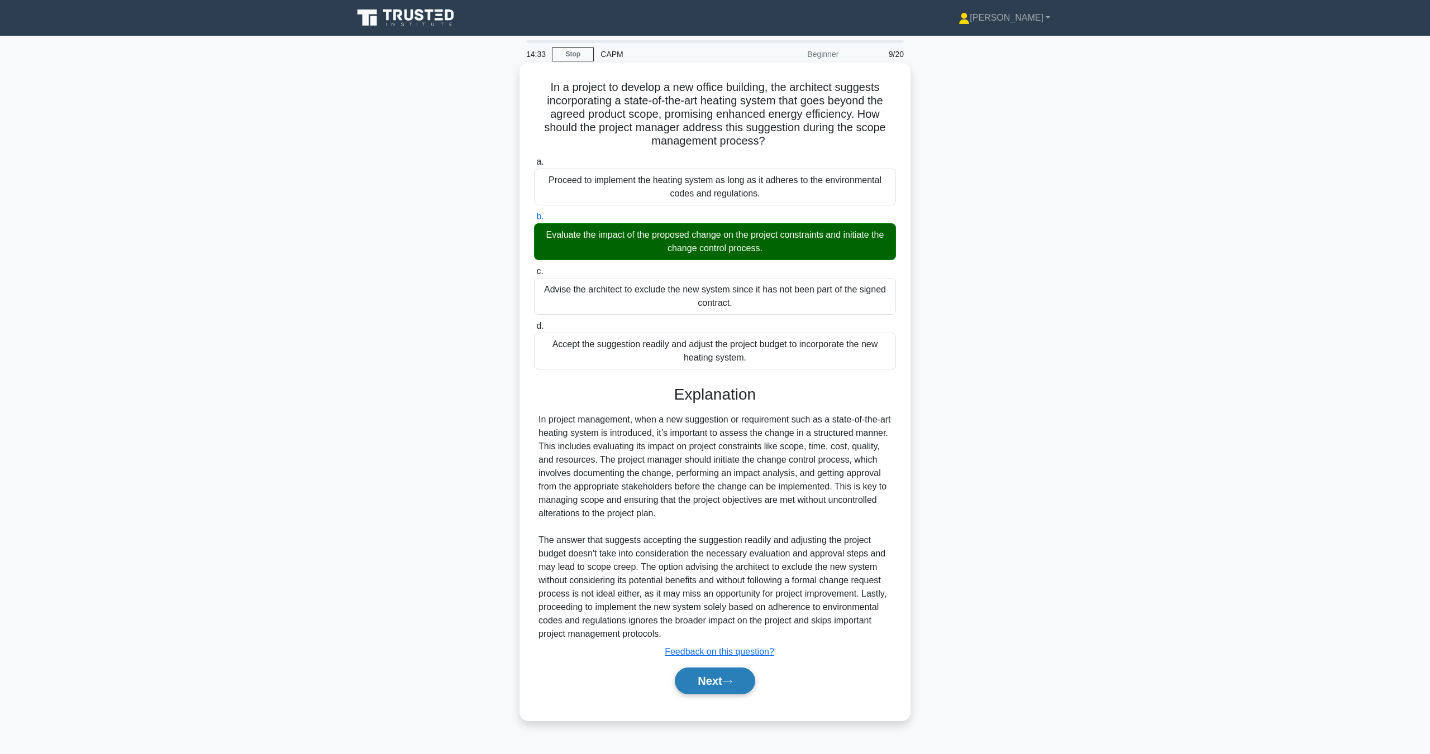
click at [712, 688] on button "Next" at bounding box center [715, 681] width 80 height 27
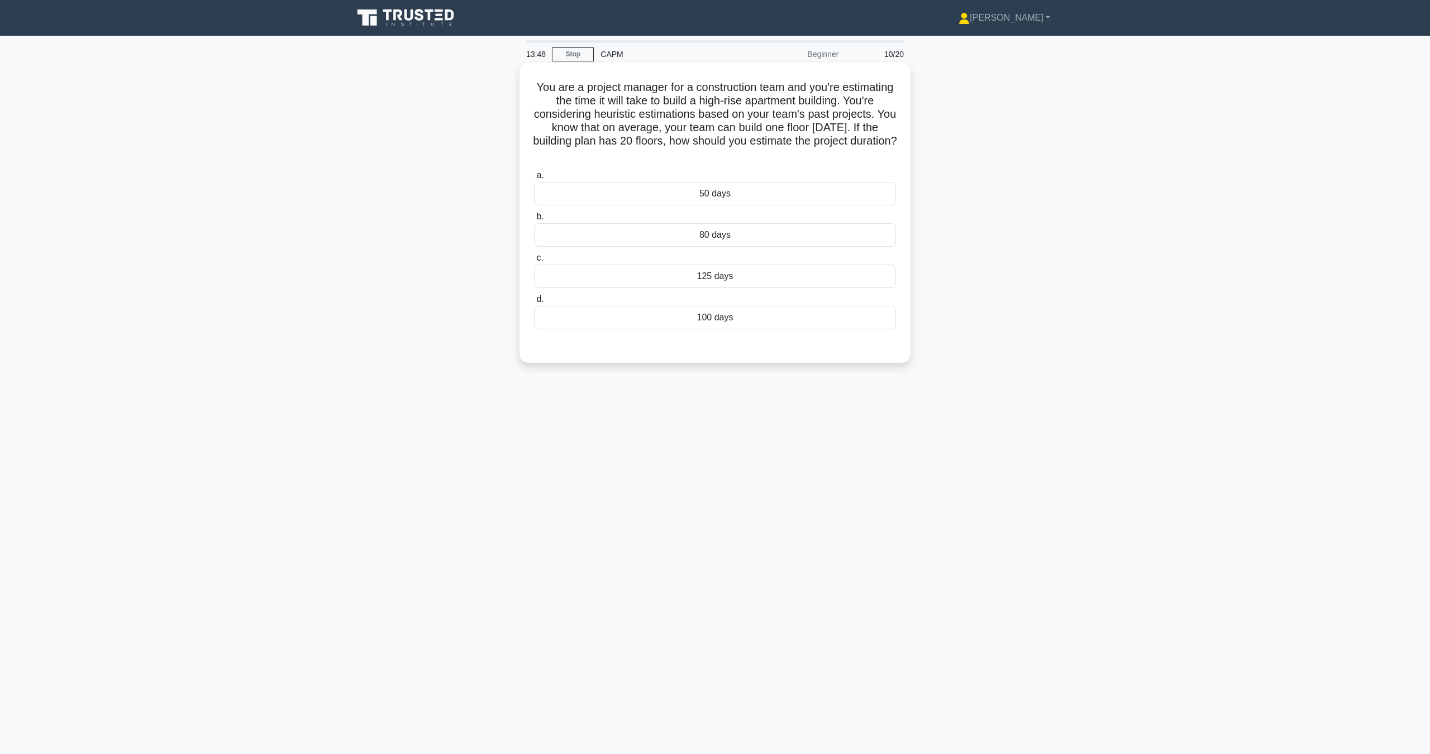
click at [805, 329] on div "100 days" at bounding box center [715, 317] width 362 height 23
click at [534, 303] on input "d. 100 days" at bounding box center [534, 299] width 0 height 7
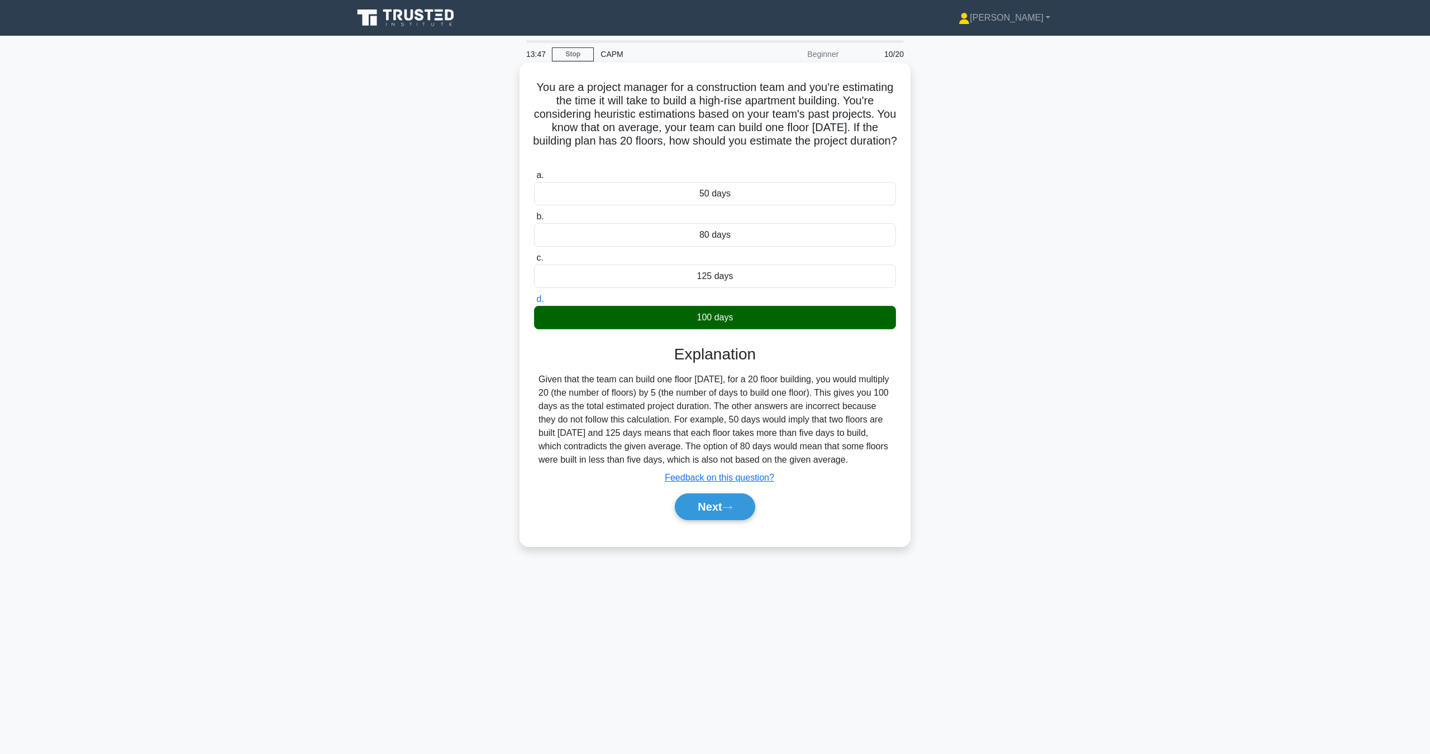
click at [792, 314] on div "100 days" at bounding box center [715, 317] width 362 height 23
click at [534, 303] on input "d. 100 days" at bounding box center [534, 299] width 0 height 7
click at [726, 520] on button "Next" at bounding box center [715, 507] width 80 height 27
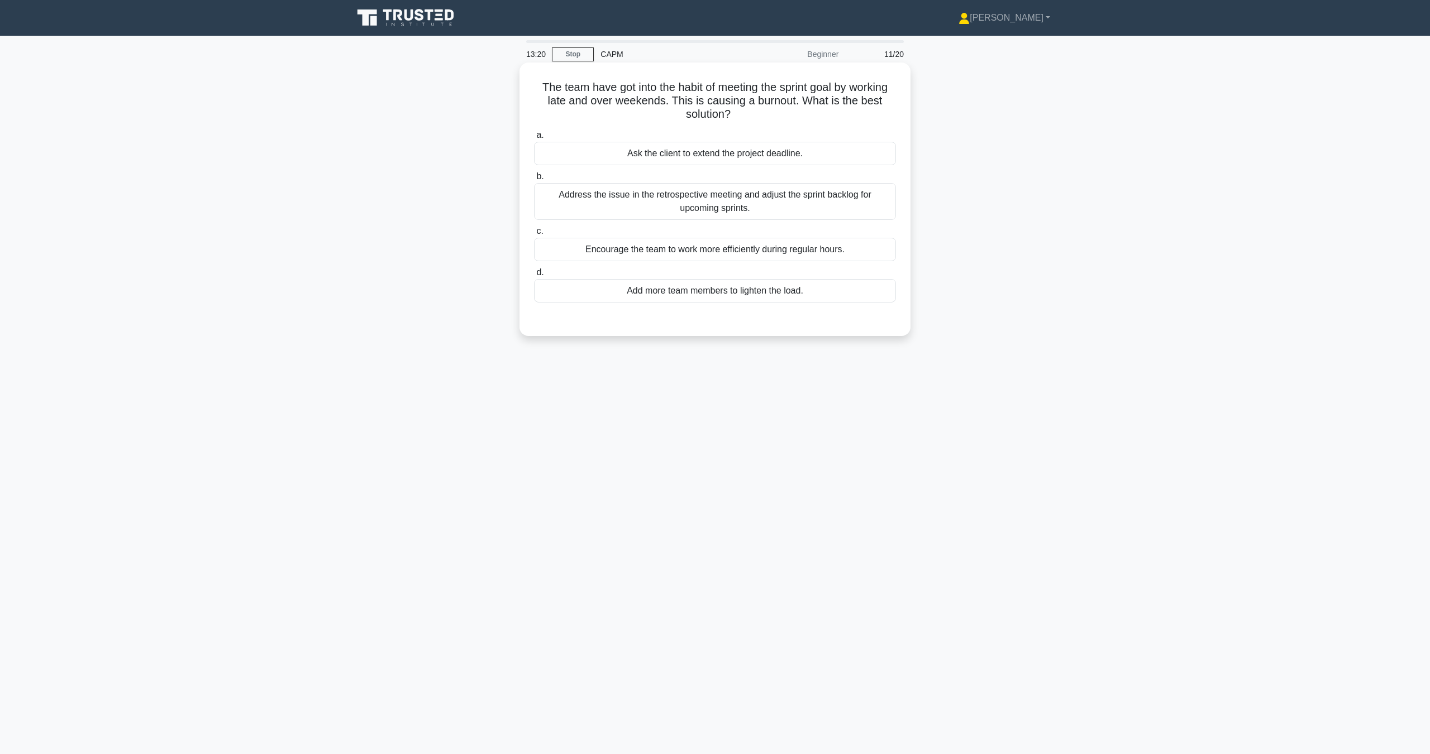
click at [752, 205] on div "Address the issue in the retrospective meeting and adjust the sprint backlog fo…" at bounding box center [715, 201] width 362 height 37
click at [534, 180] on input "b. Address the issue in the retrospective meeting and adjust the sprint backlog…" at bounding box center [534, 176] width 0 height 7
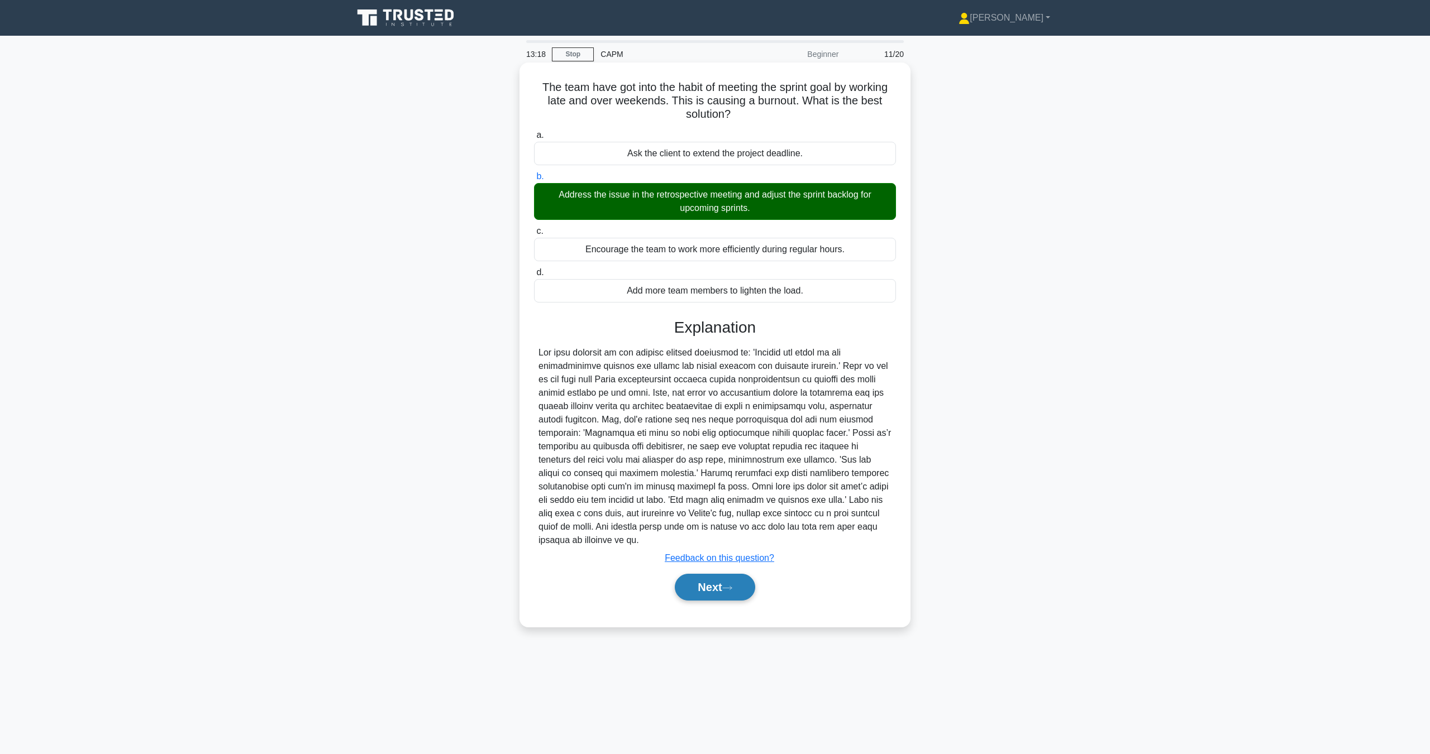
click at [699, 584] on button "Next" at bounding box center [715, 587] width 80 height 27
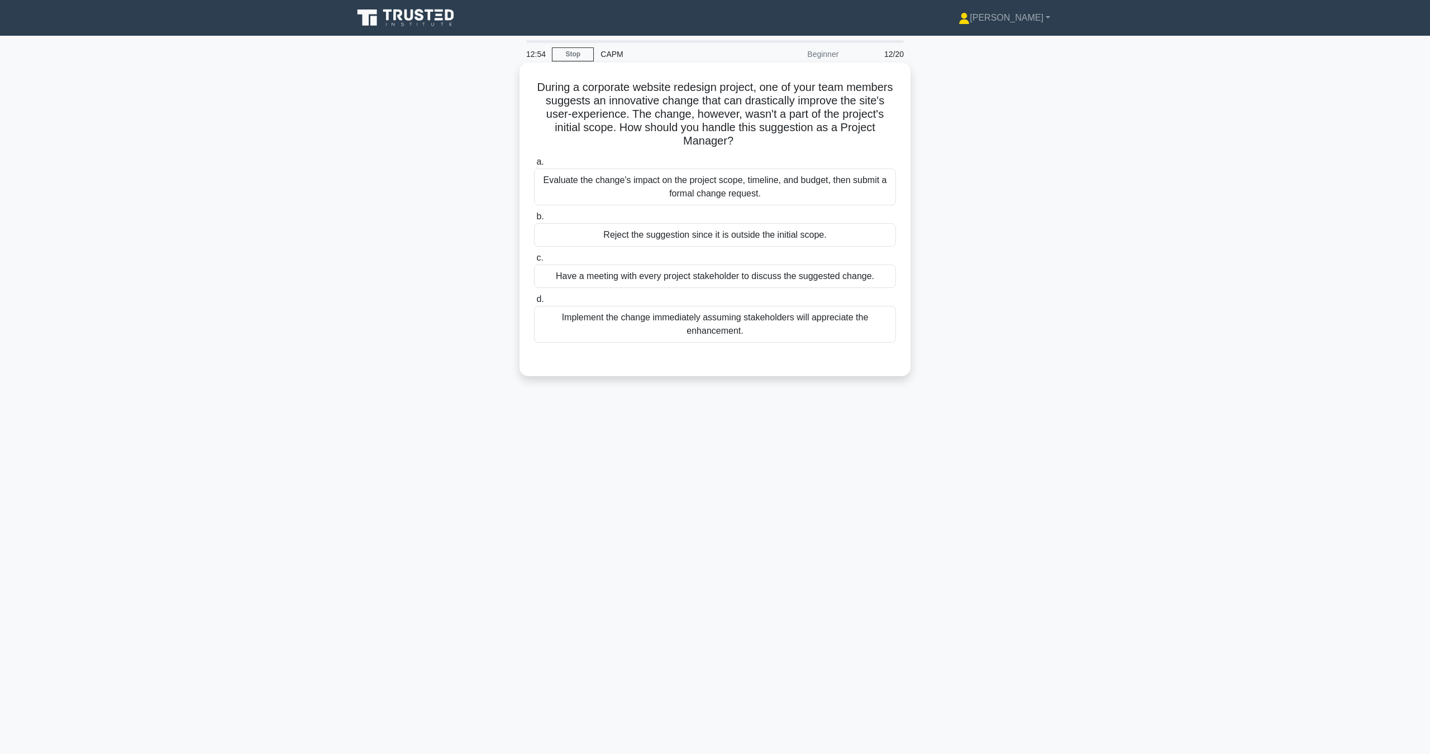
click at [638, 189] on div "Evaluate the change's impact on the project scope, timeline, and budget, then s…" at bounding box center [715, 187] width 362 height 37
click at [534, 166] on input "a. Evaluate the change's impact on the project scope, timeline, and budget, the…" at bounding box center [534, 162] width 0 height 7
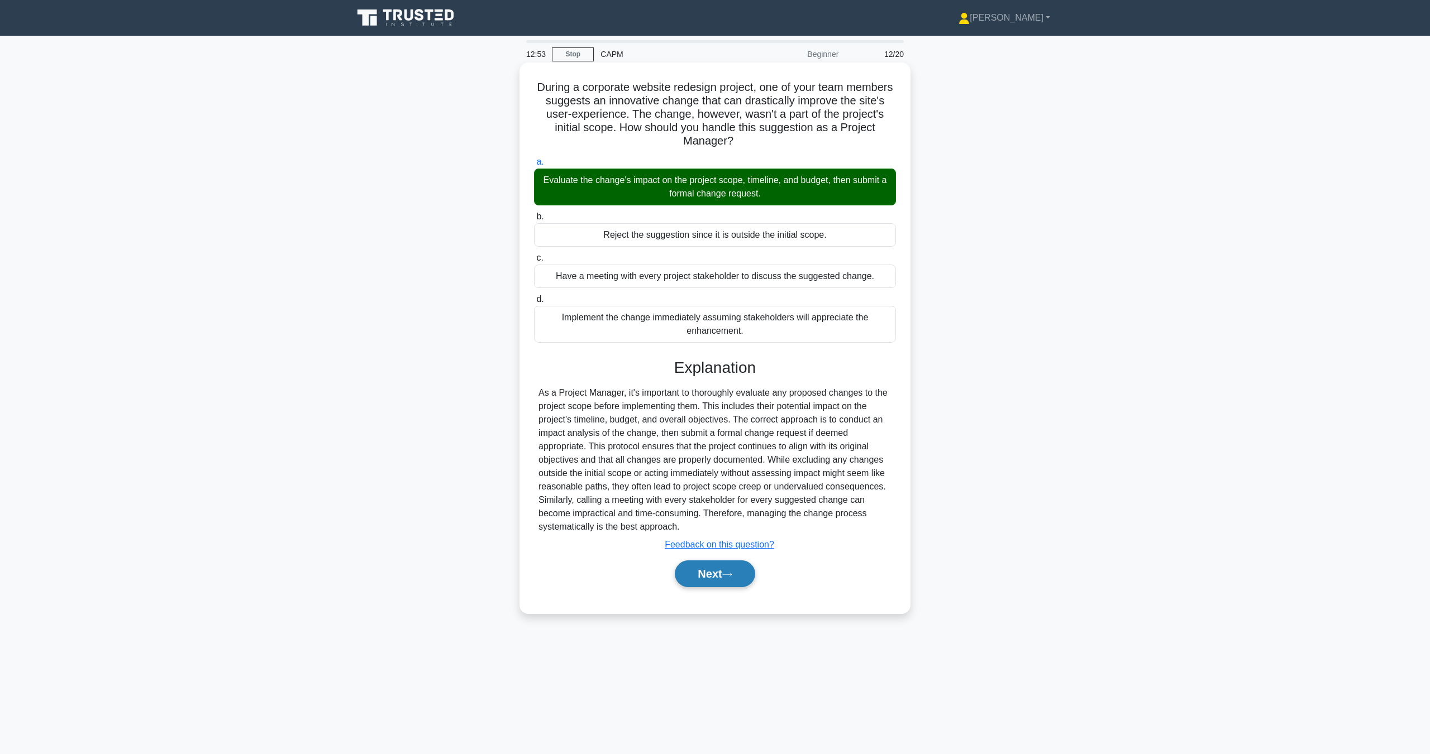
click at [718, 580] on button "Next" at bounding box center [715, 574] width 80 height 27
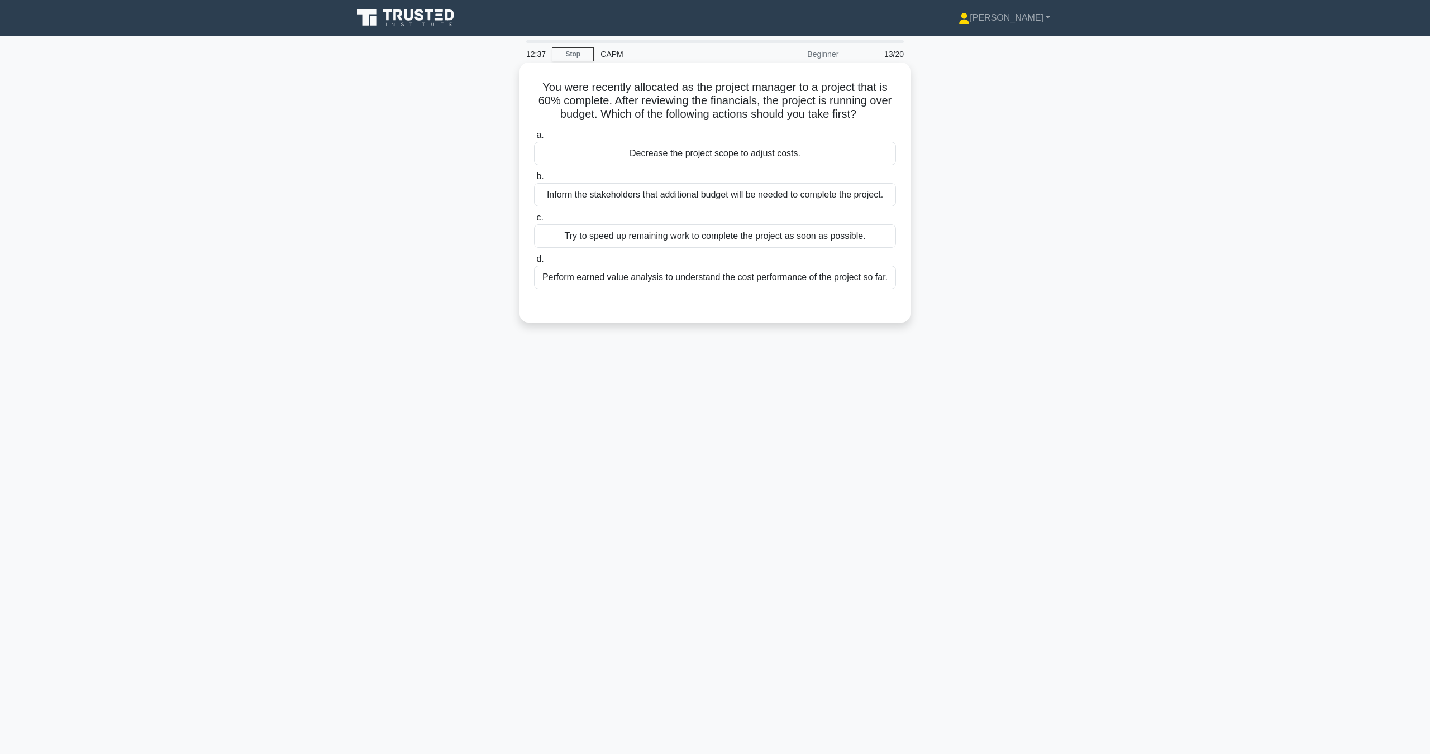
click at [783, 284] on div "Perform earned value analysis to understand the cost performance of the project…" at bounding box center [715, 277] width 362 height 23
click at [534, 263] on input "d. Perform earned value analysis to understand the cost performance of the proj…" at bounding box center [534, 259] width 0 height 7
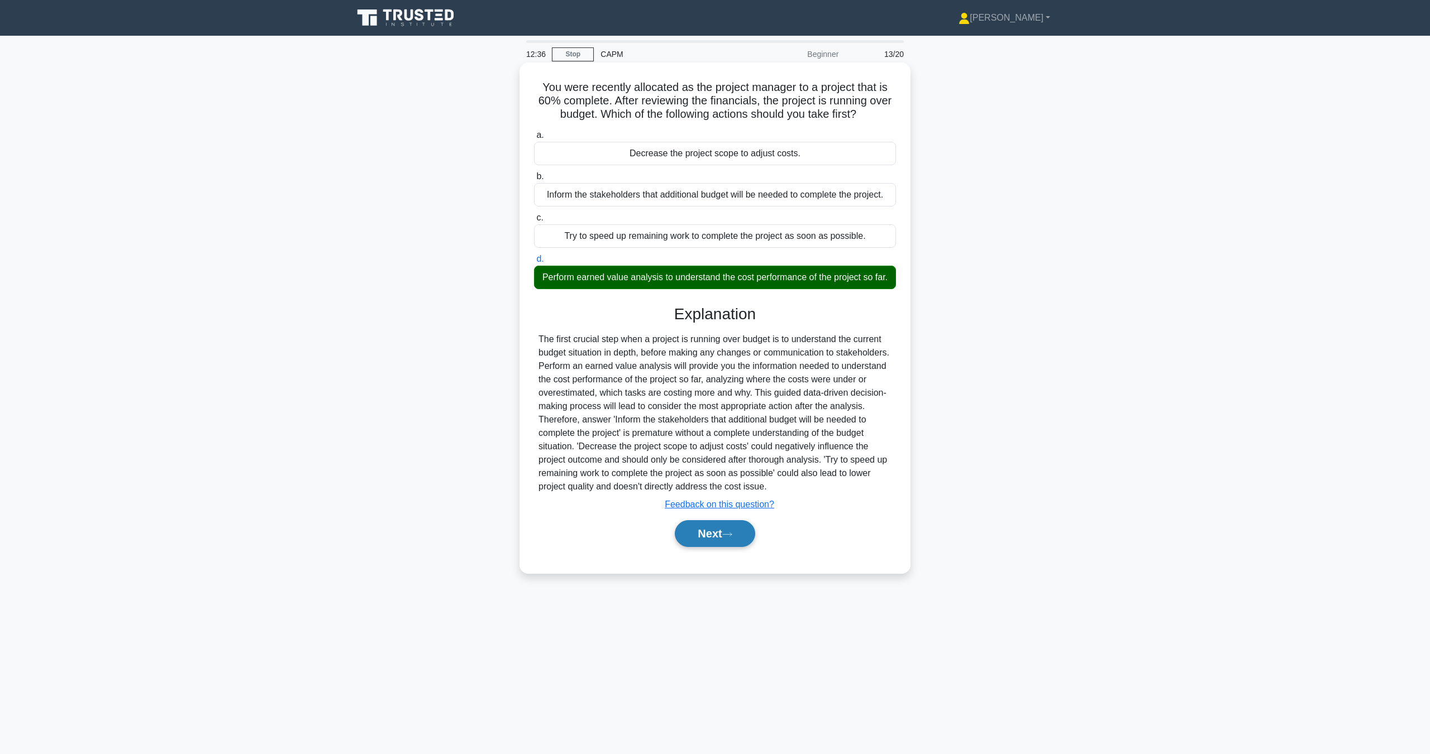
click at [727, 547] on button "Next" at bounding box center [715, 533] width 80 height 27
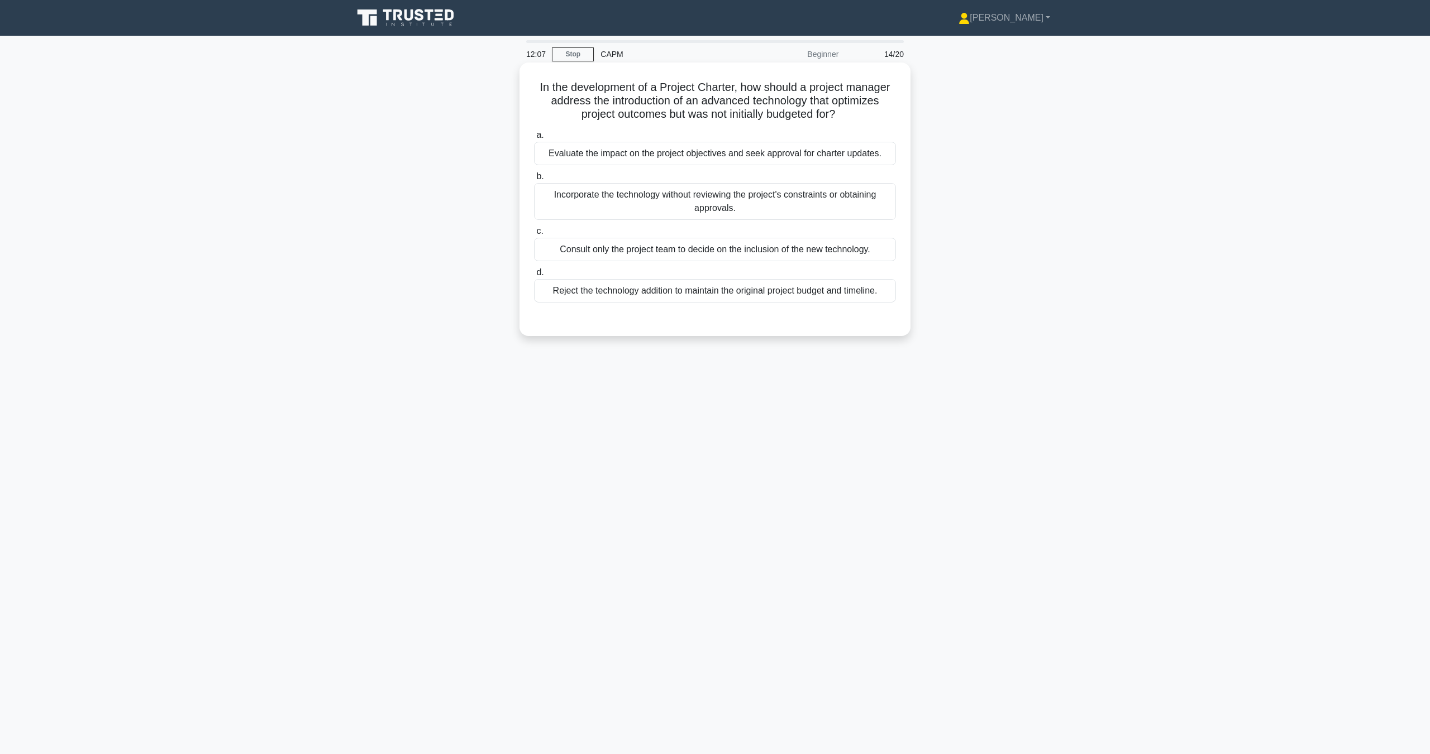
click at [639, 155] on div "Evaluate the impact on the project objectives and seek approval for charter upd…" at bounding box center [715, 153] width 362 height 23
click at [534, 139] on input "a. Evaluate the impact on the project objectives and seek approval for charter …" at bounding box center [534, 135] width 0 height 7
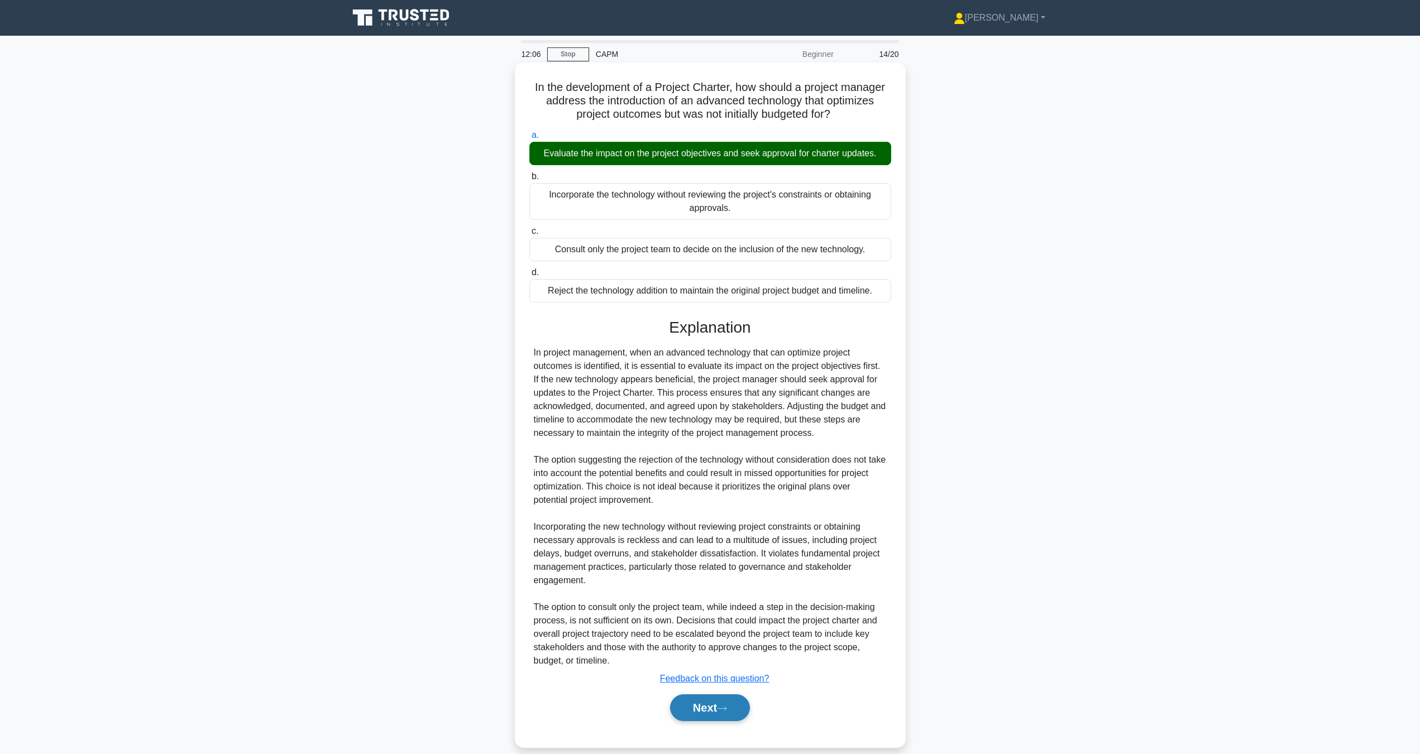
click at [694, 714] on button "Next" at bounding box center [710, 708] width 80 height 27
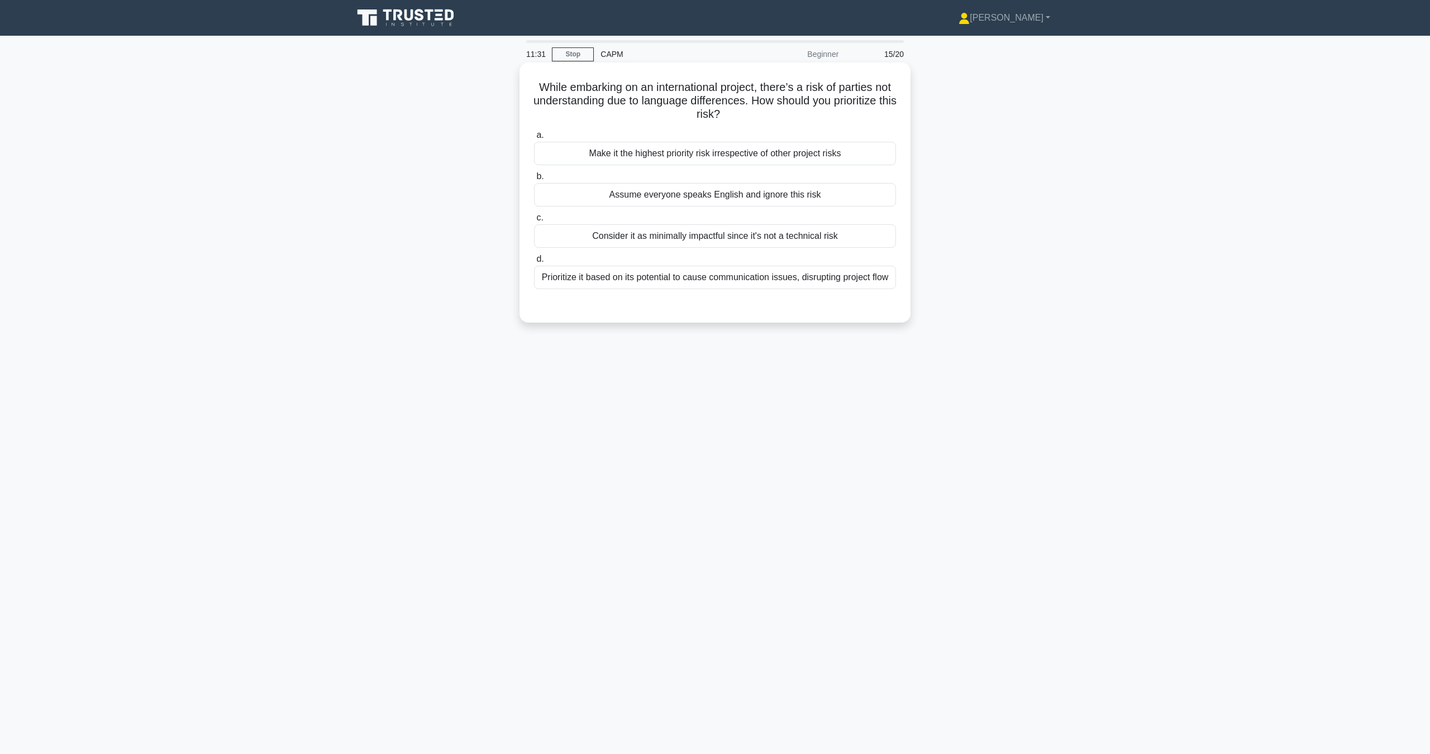
click at [698, 282] on div "Prioritize it based on its potential to cause communication issues, disrupting …" at bounding box center [715, 277] width 362 height 23
click at [534, 263] on input "d. Prioritize it based on its potential to cause communication issues, disrupti…" at bounding box center [534, 259] width 0 height 7
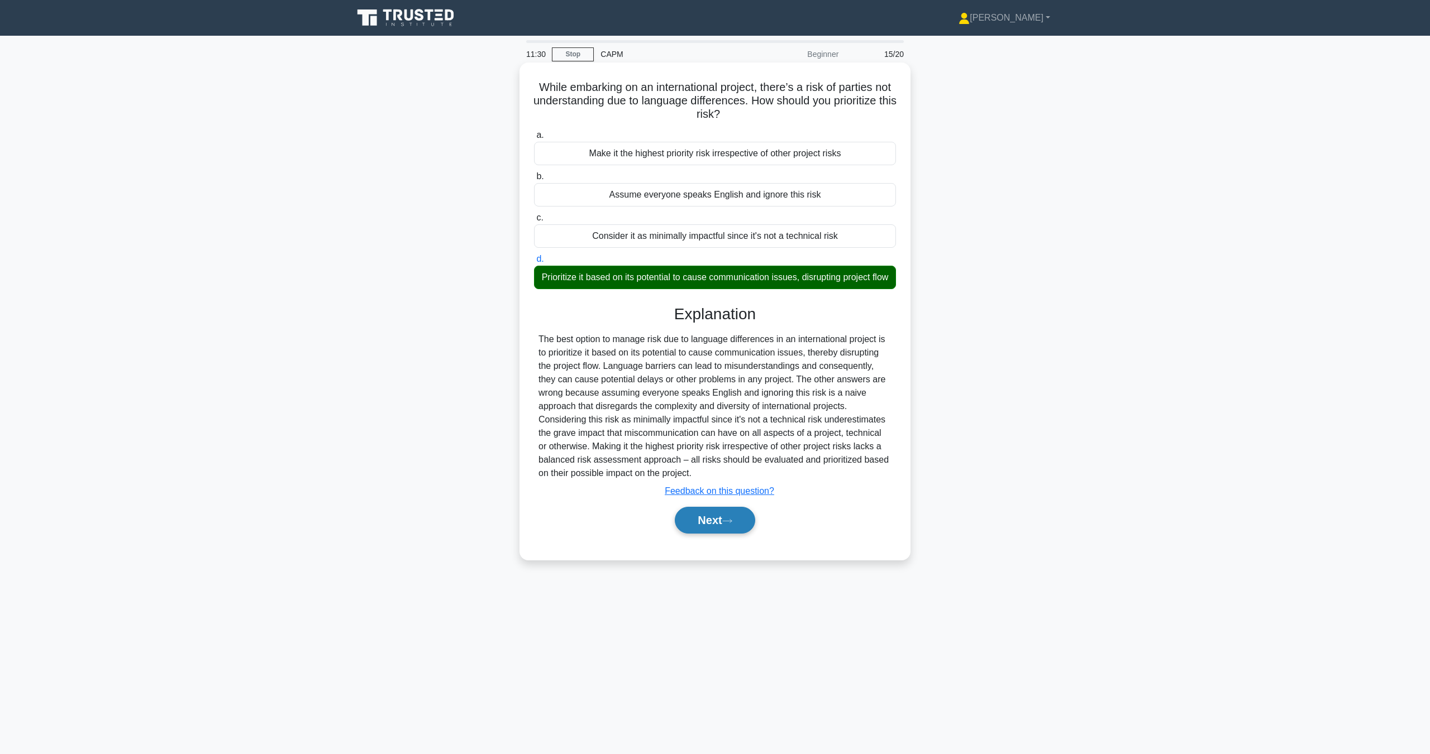
click at [716, 534] on button "Next" at bounding box center [715, 520] width 80 height 27
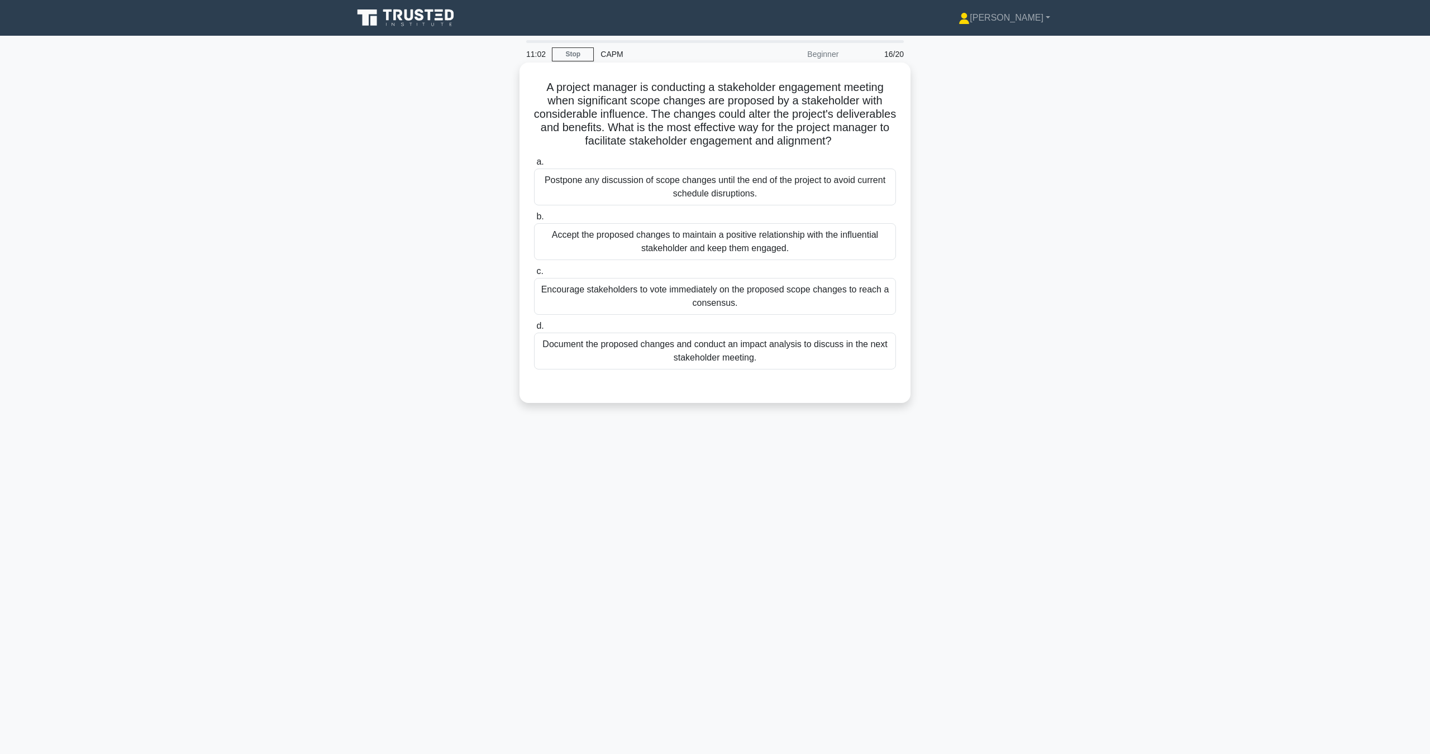
click at [840, 350] on div "Document the proposed changes and conduct an impact analysis to discuss in the …" at bounding box center [715, 351] width 362 height 37
click at [534, 330] on input "d. Document the proposed changes and conduct an impact analysis to discuss in t…" at bounding box center [534, 326] width 0 height 7
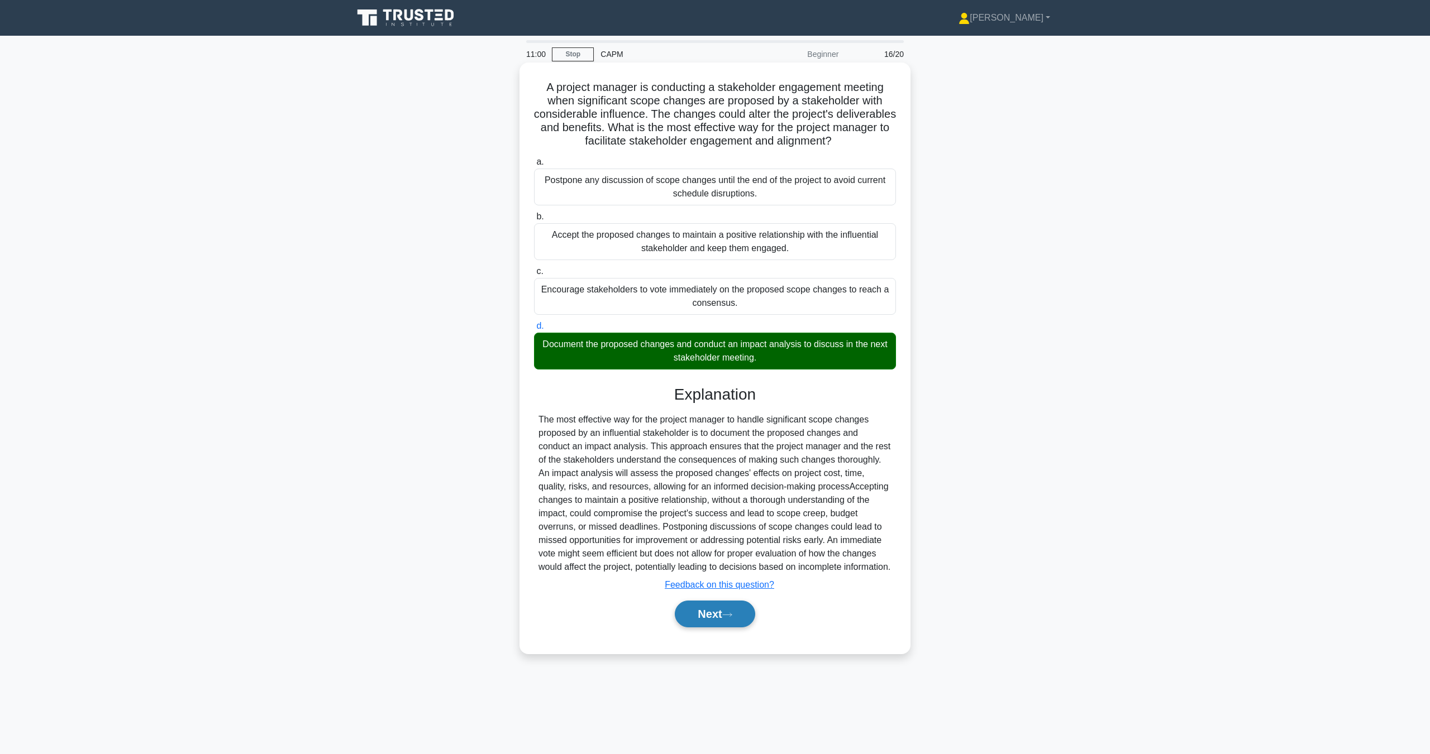
click at [730, 613] on icon at bounding box center [727, 615] width 10 height 6
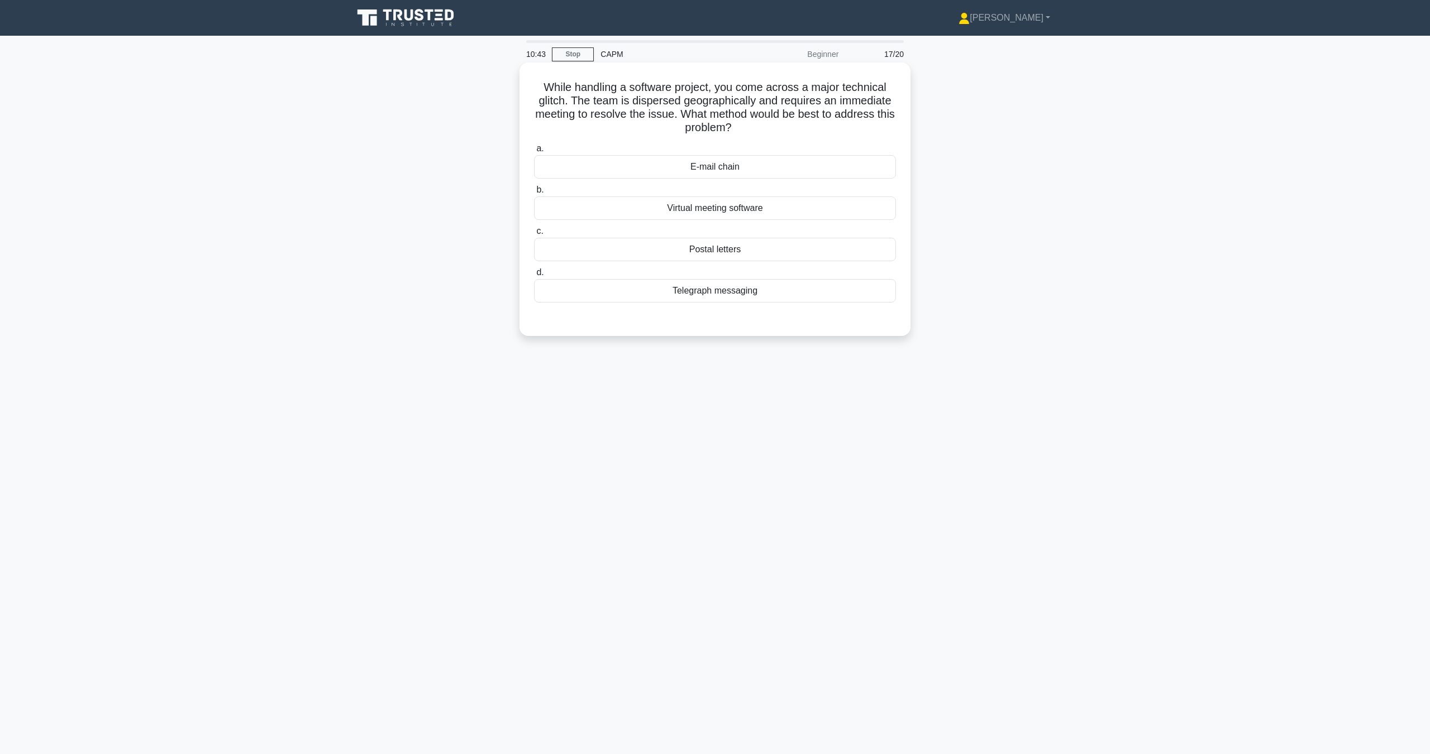
click at [760, 211] on div "Virtual meeting software" at bounding box center [715, 208] width 362 height 23
click at [534, 194] on input "b. Virtual meeting software" at bounding box center [534, 190] width 0 height 7
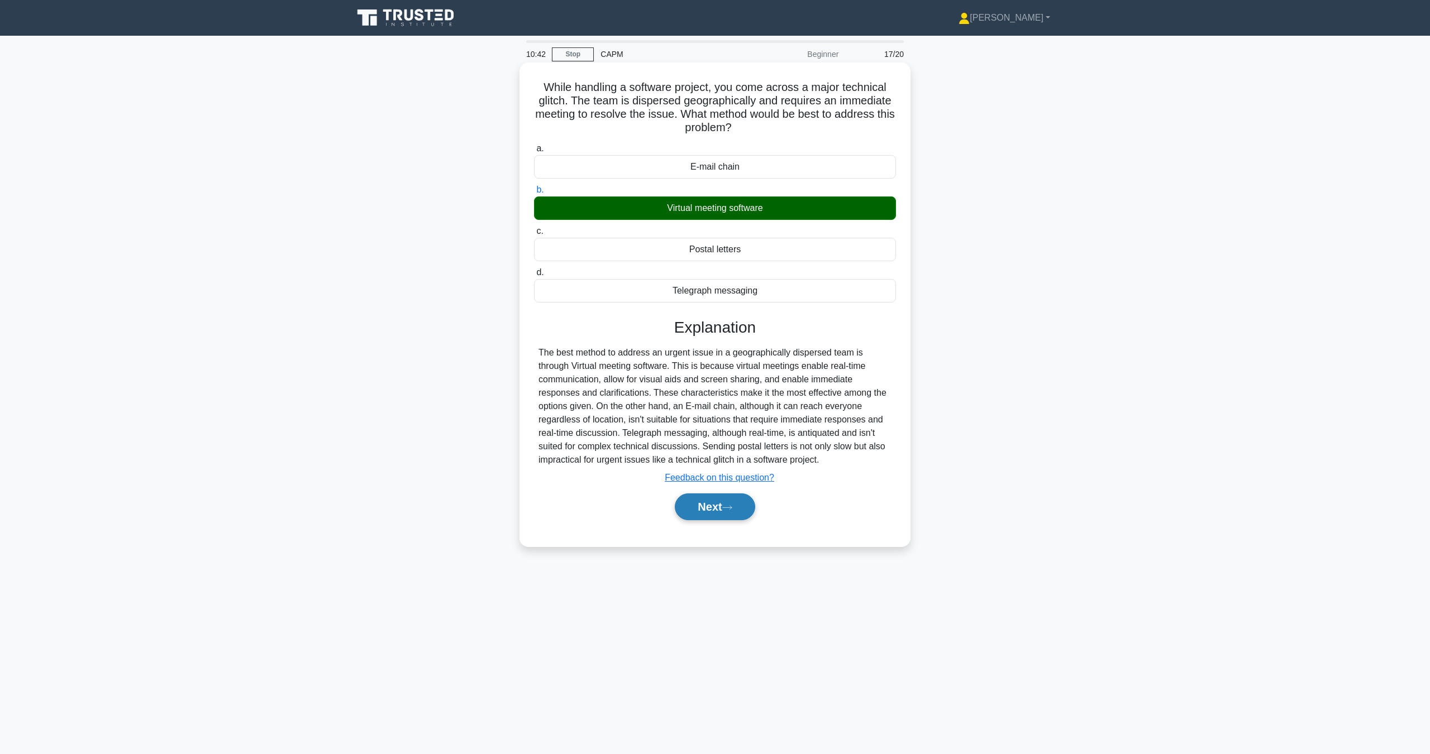
click at [726, 514] on button "Next" at bounding box center [715, 507] width 80 height 27
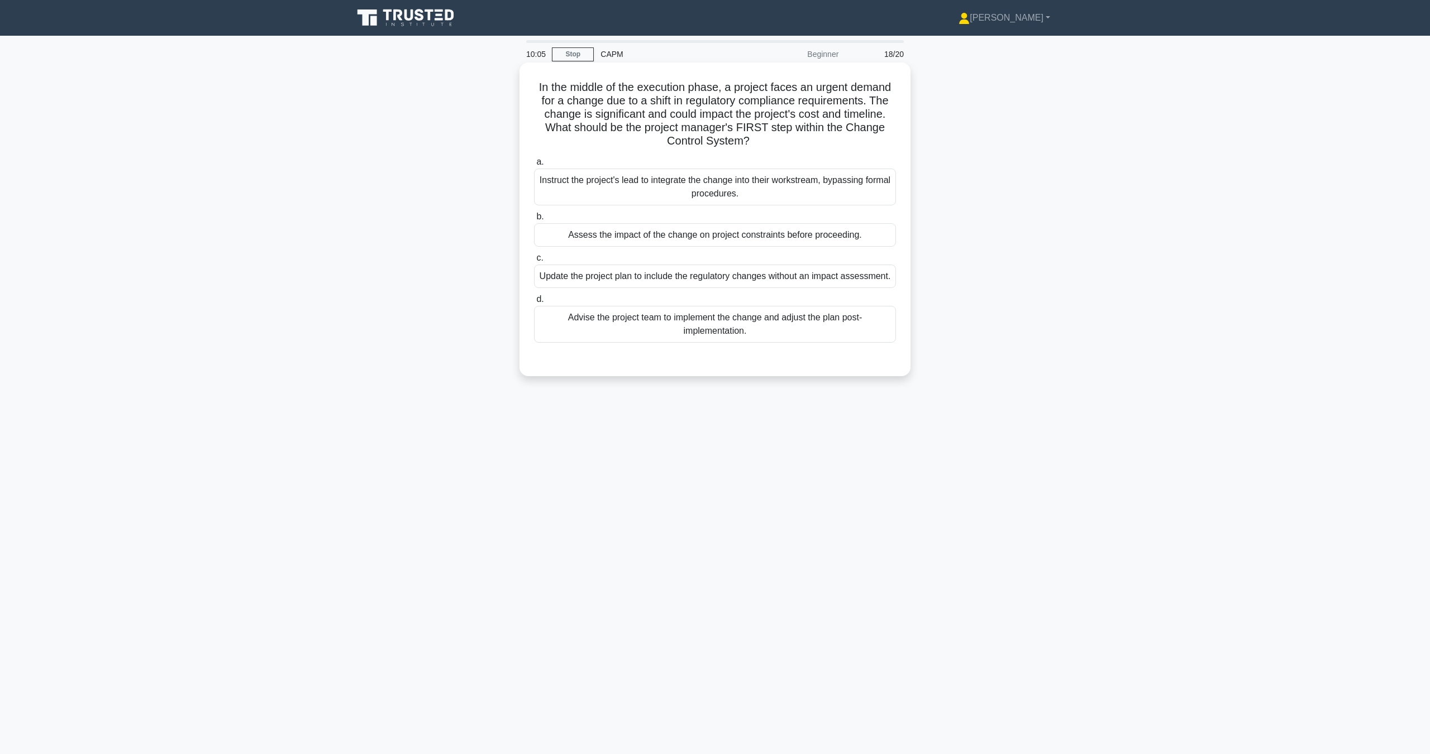
click at [597, 228] on div "Assess the impact of the change on project constraints before proceeding." at bounding box center [715, 234] width 362 height 23
click at [534, 221] on input "b. Assess the impact of the change on project constraints before proceeding." at bounding box center [534, 216] width 0 height 7
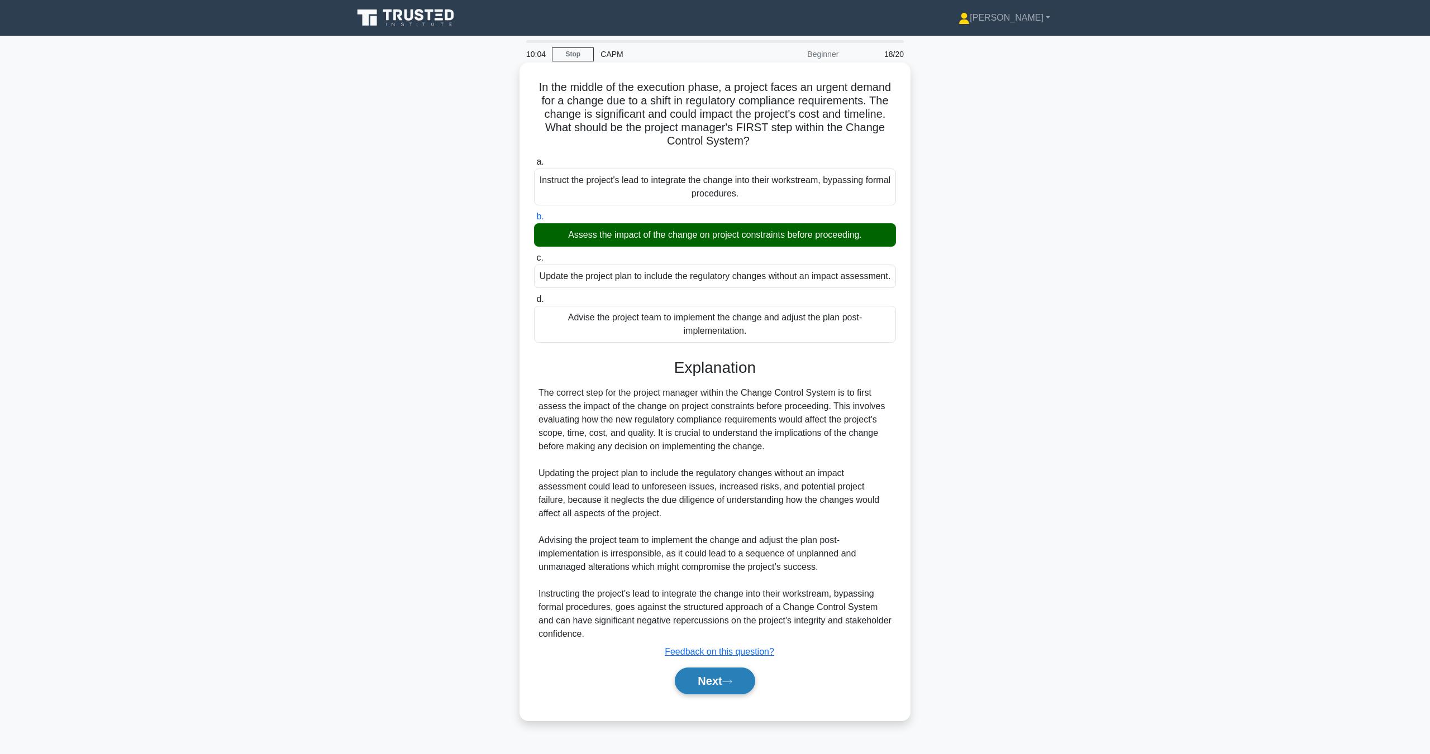
click at [732, 687] on button "Next" at bounding box center [715, 681] width 80 height 27
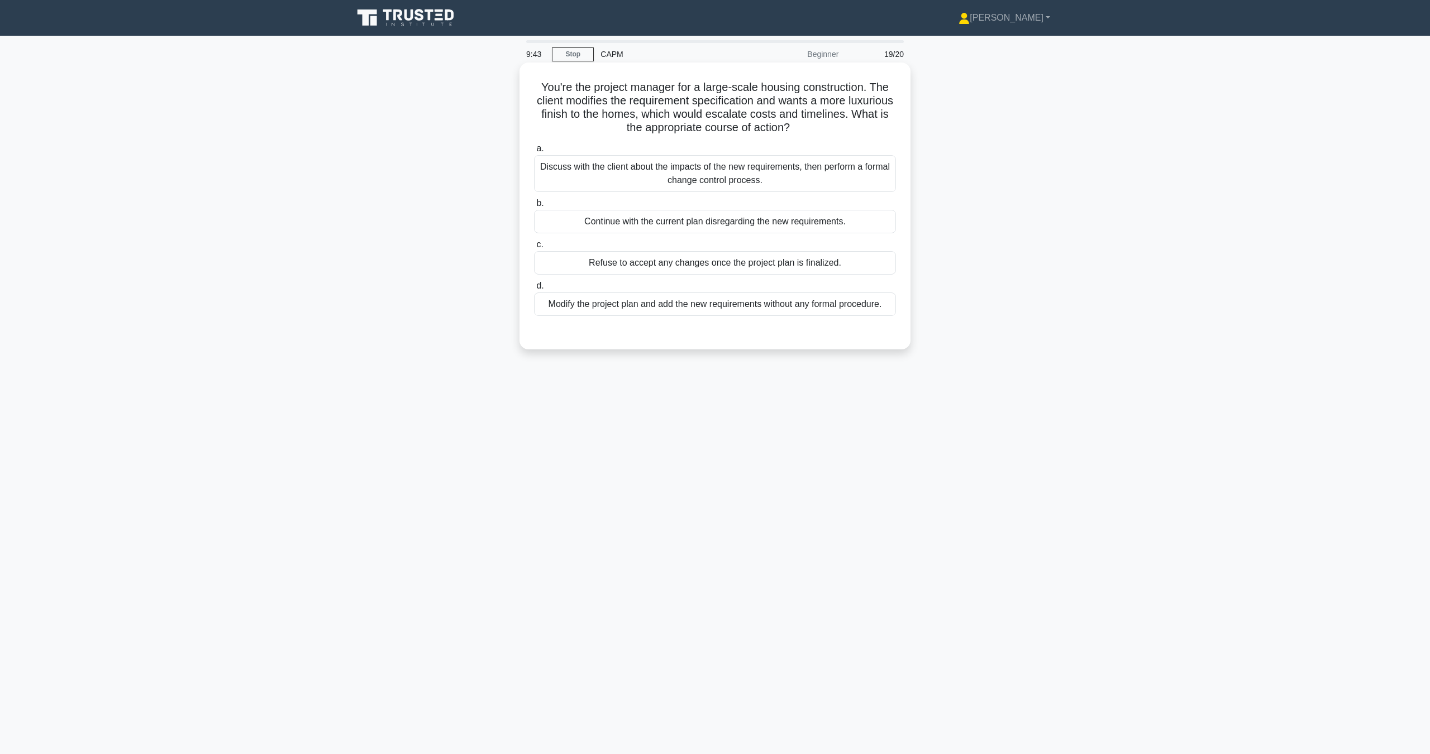
click at [664, 169] on div "Discuss with the client about the impacts of the new requirements, then perform…" at bounding box center [715, 173] width 362 height 37
click at [534, 152] on input "a. Discuss with the client about the impacts of the new requirements, then perf…" at bounding box center [534, 148] width 0 height 7
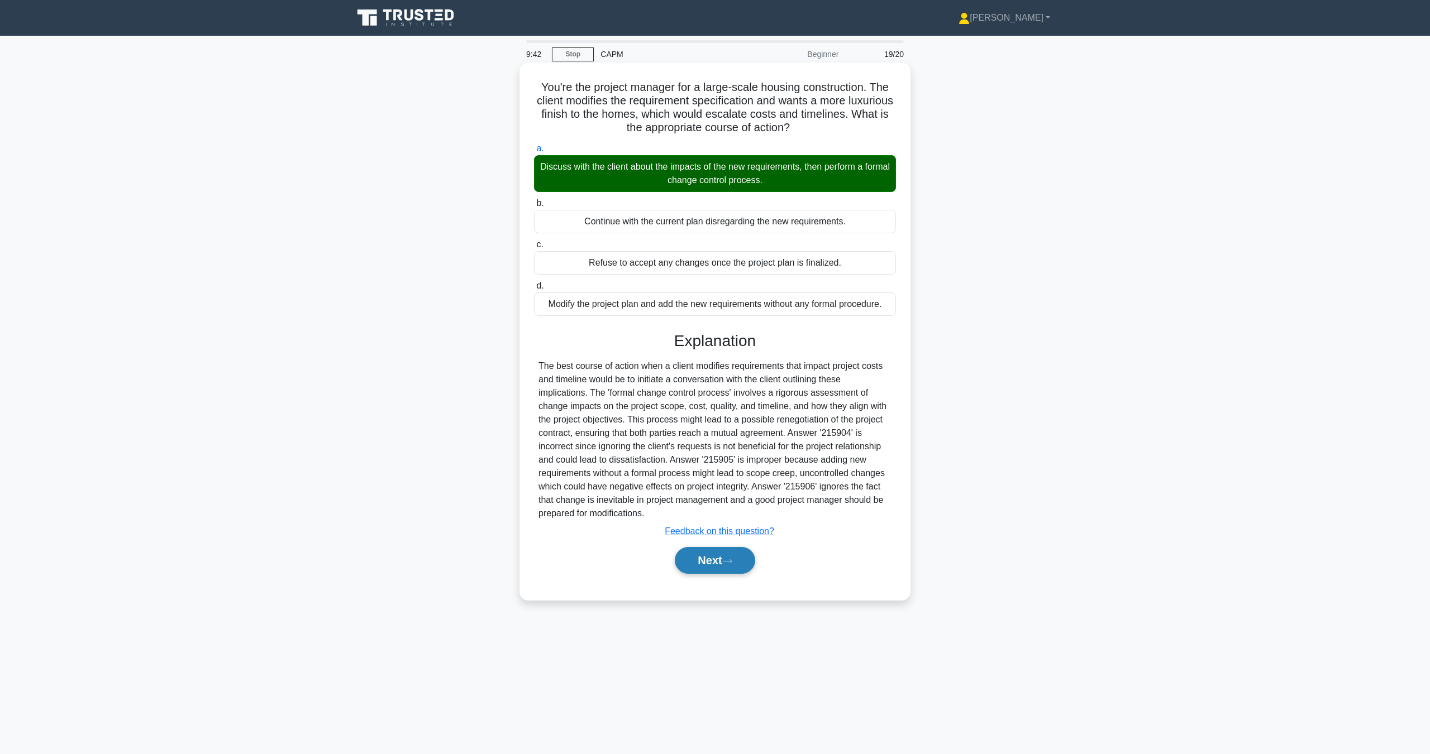
click at [738, 561] on button "Next" at bounding box center [715, 560] width 80 height 27
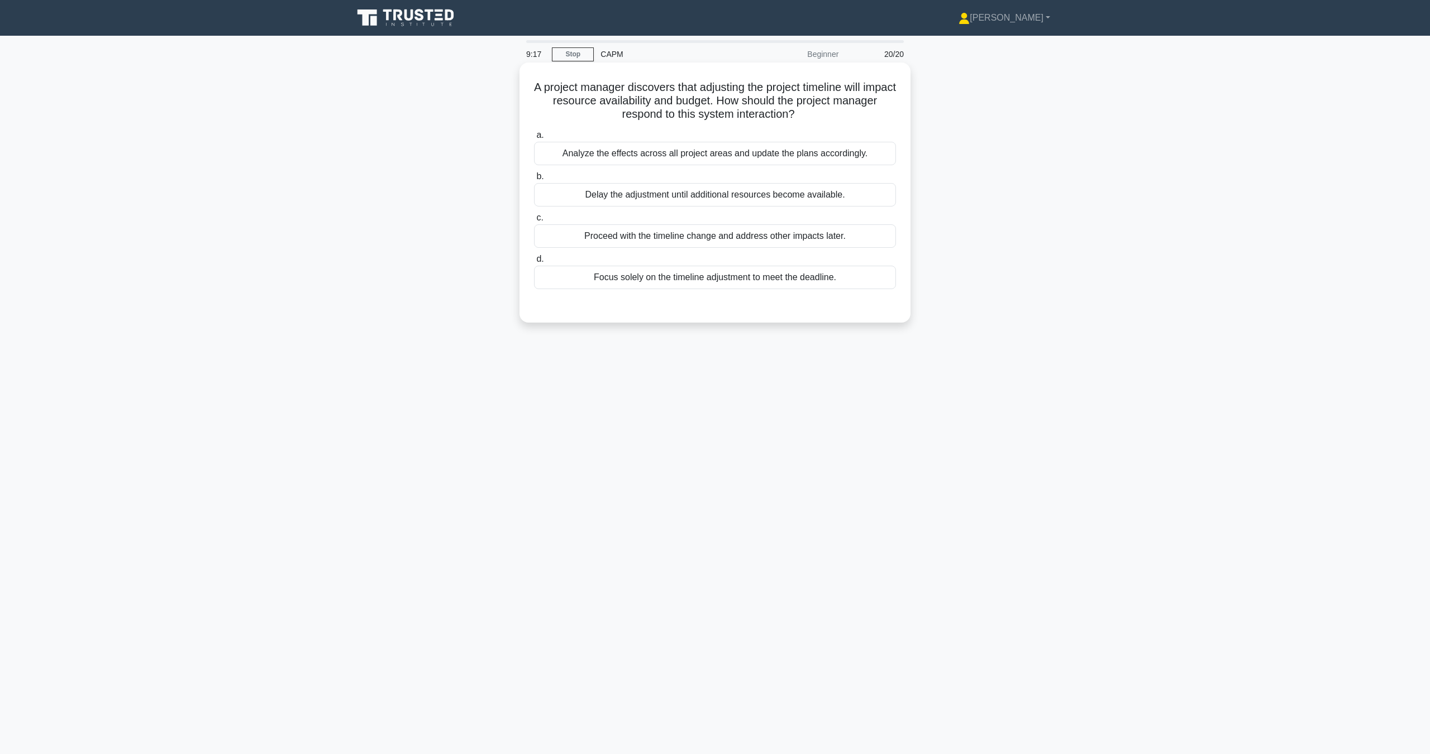
click at [632, 154] on div "Analyze the effects across all project areas and update the plans accordingly." at bounding box center [715, 153] width 362 height 23
click at [534, 139] on input "a. Analyze the effects across all project areas and update the plans accordingl…" at bounding box center [534, 135] width 0 height 7
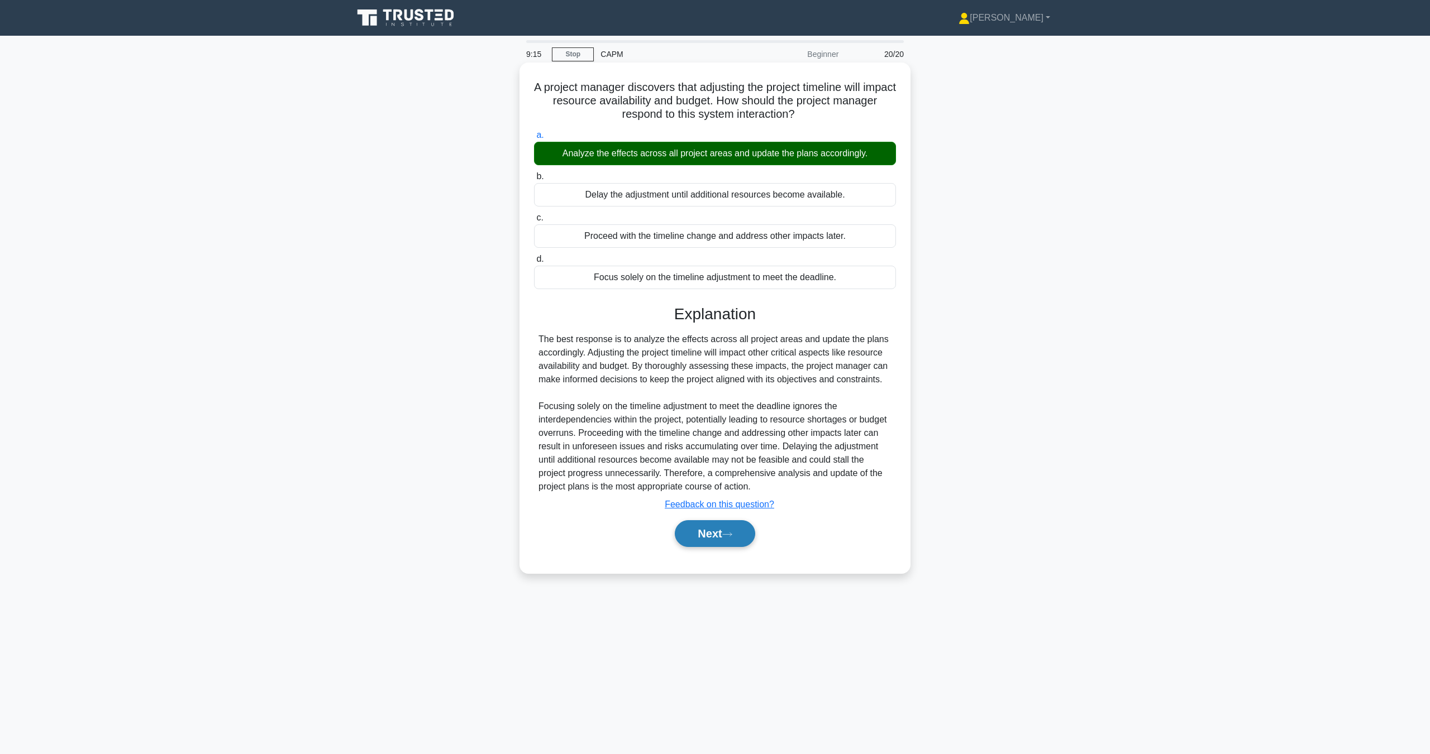
click at [715, 529] on button "Next" at bounding box center [715, 533] width 80 height 27
